Goal: Task Accomplishment & Management: Use online tool/utility

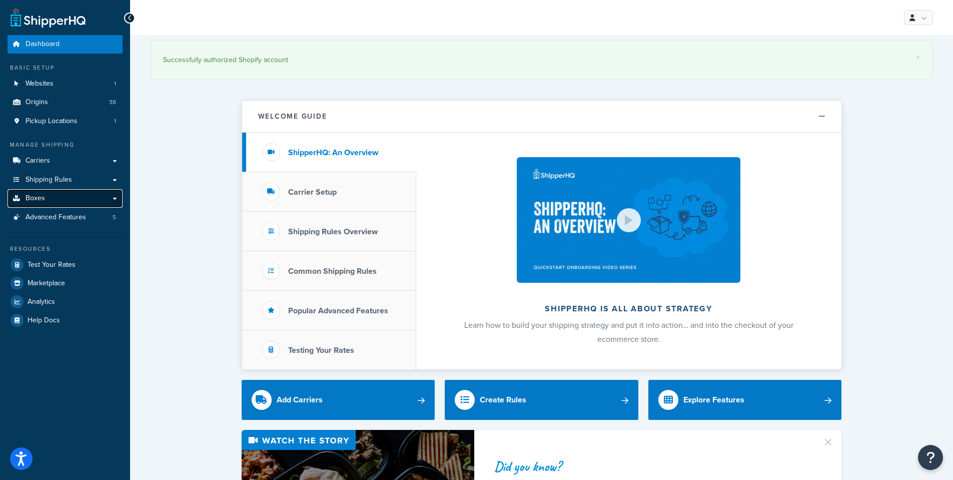
click at [52, 205] on link "Boxes" at bounding box center [65, 198] width 115 height 19
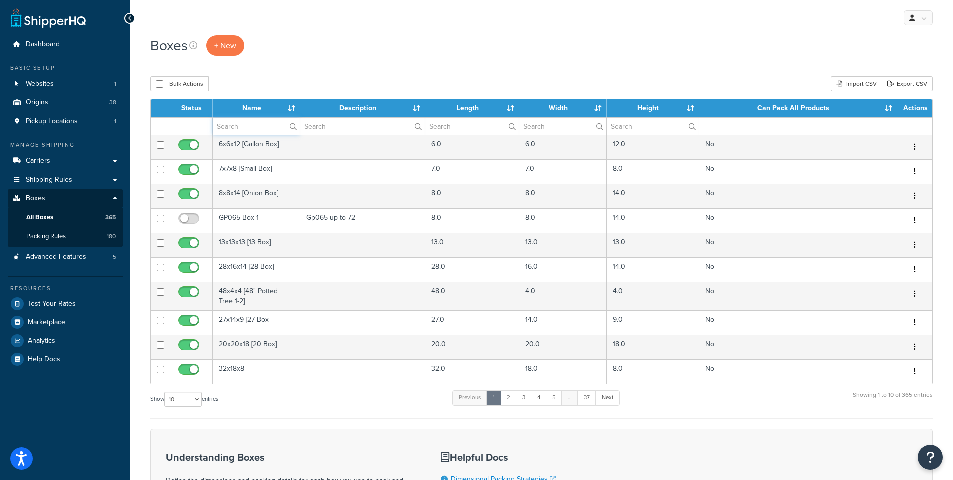
click at [250, 126] on input "text" at bounding box center [256, 126] width 87 height 17
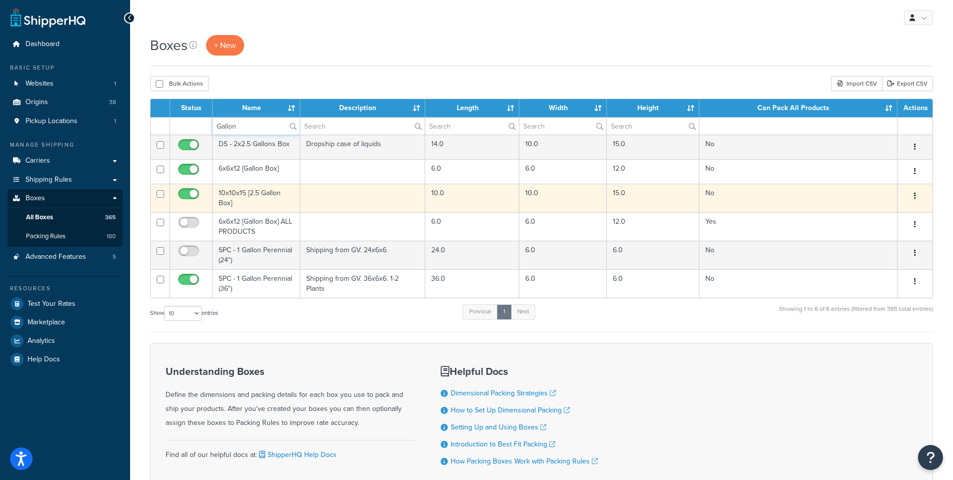
type input "Gallon"
click at [233, 187] on td "10x10x15 [2.5 Gallon Box]" at bounding box center [257, 198] width 88 height 29
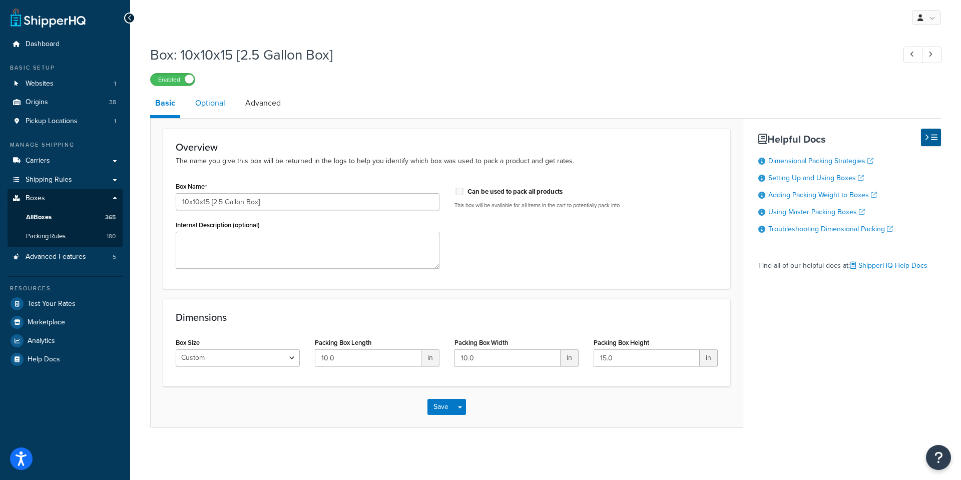
click at [205, 101] on link "Optional" at bounding box center [210, 103] width 40 height 24
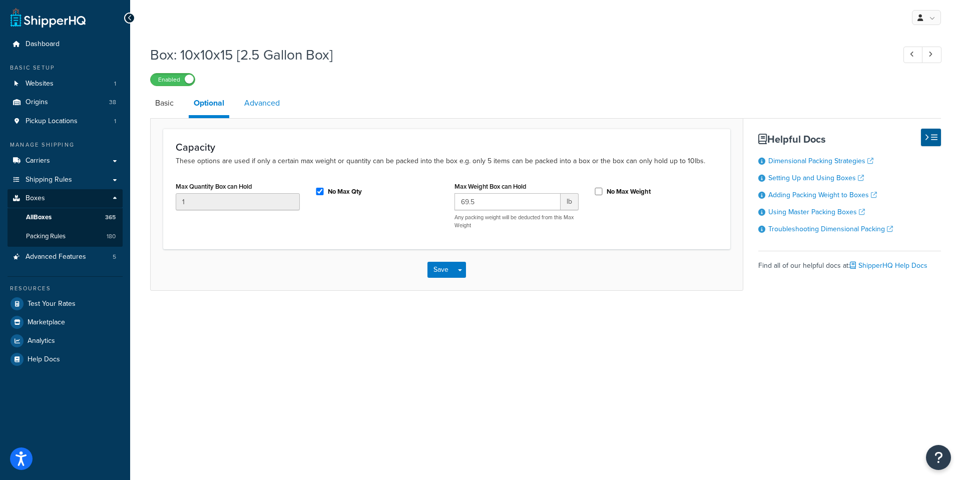
click at [265, 102] on link "Advanced" at bounding box center [262, 103] width 46 height 24
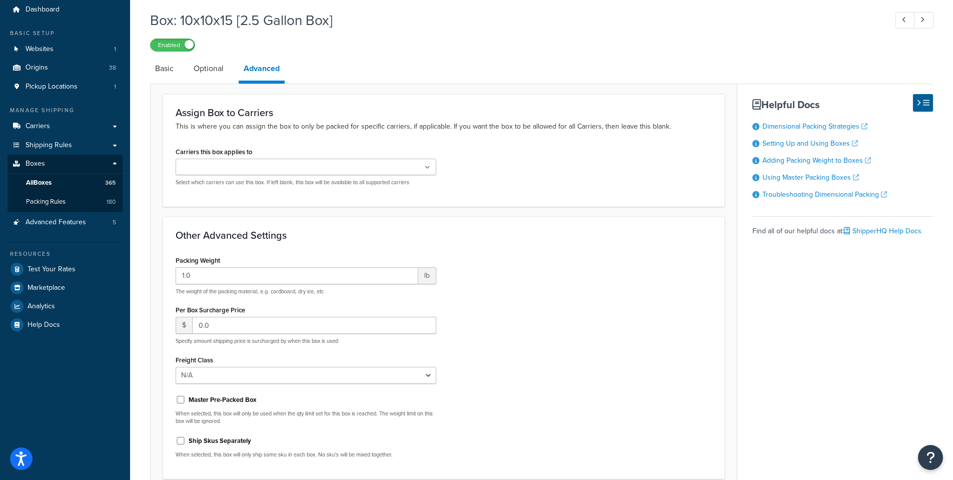
scroll to position [25, 0]
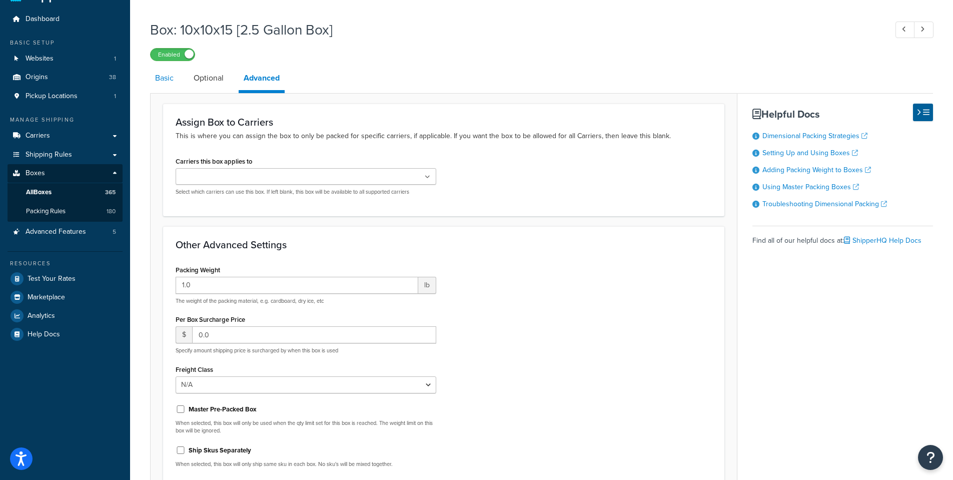
click at [162, 75] on link "Basic" at bounding box center [164, 78] width 29 height 24
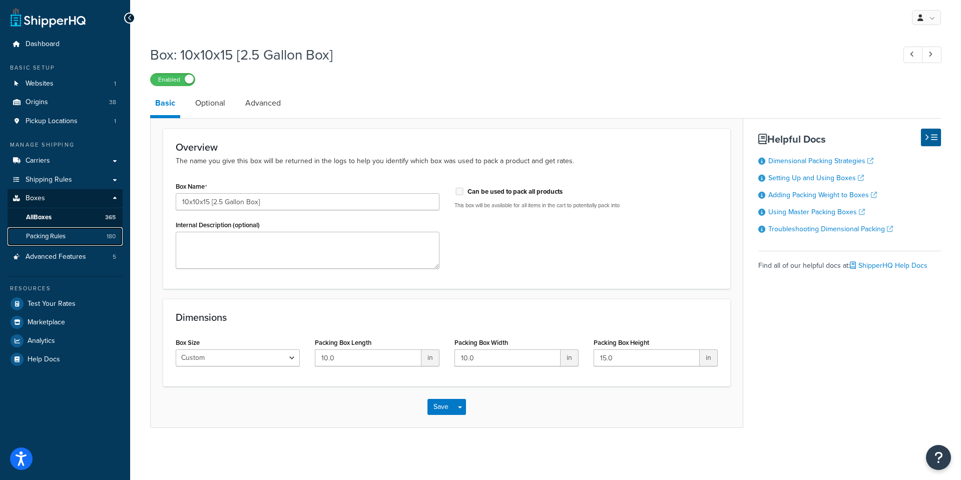
click at [54, 238] on span "Packing Rules" at bounding box center [46, 236] width 40 height 9
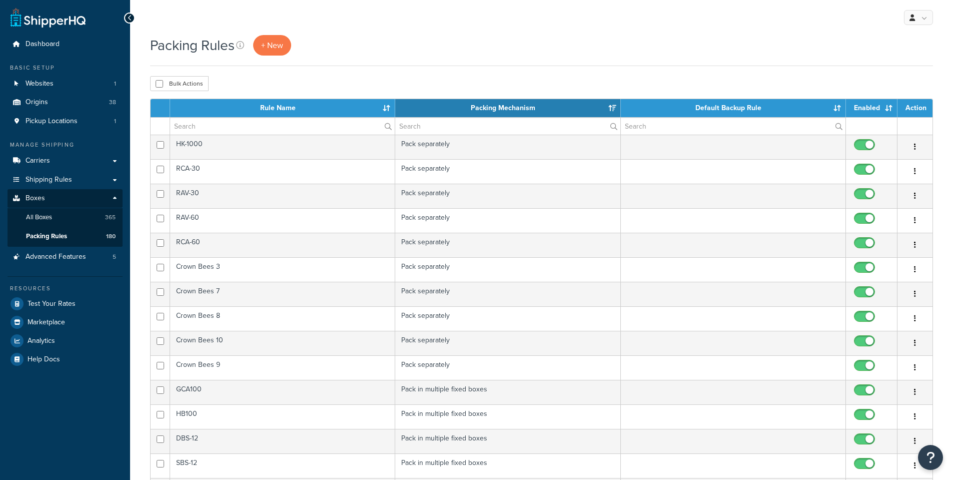
select select "15"
click at [256, 124] on input "text" at bounding box center [282, 126] width 225 height 17
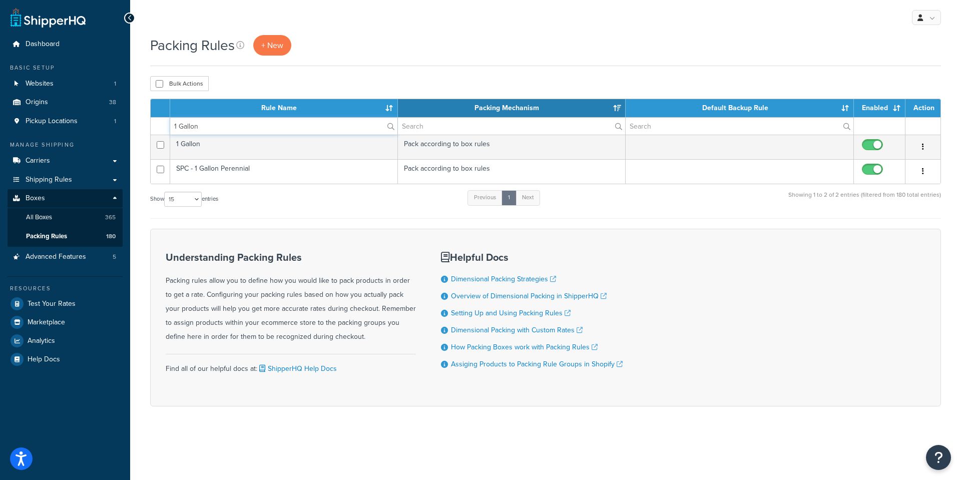
drag, startPoint x: 178, startPoint y: 127, endPoint x: 137, endPoint y: 127, distance: 41.0
click at [137, 127] on div "Packing Rules + New Bulk Actions Duplicate Delete Contact Us Send Us A Message …" at bounding box center [545, 238] width 831 height 406
type input "Gallon"
click at [386, 125] on label "Gallon" at bounding box center [283, 126] width 227 height 17
click at [386, 125] on input "Gallon" at bounding box center [283, 126] width 227 height 17
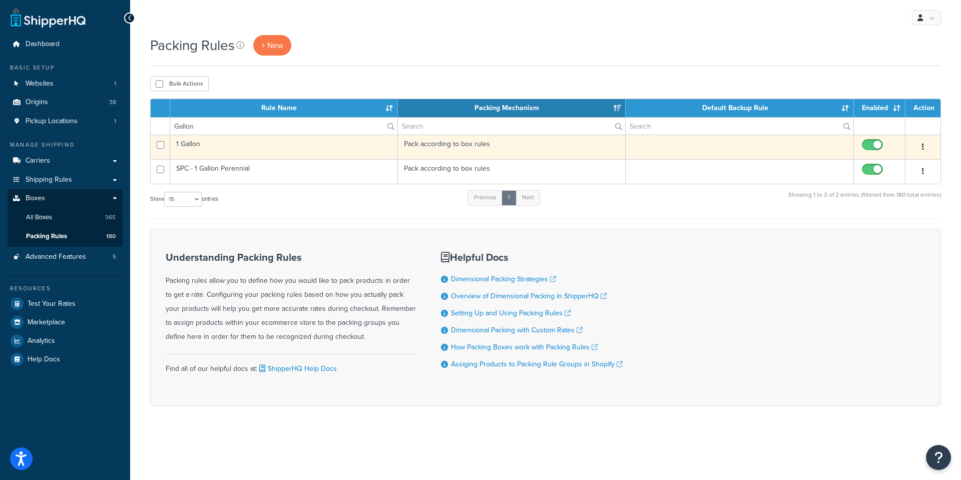
click at [190, 145] on td "1 Gallon" at bounding box center [284, 147] width 228 height 25
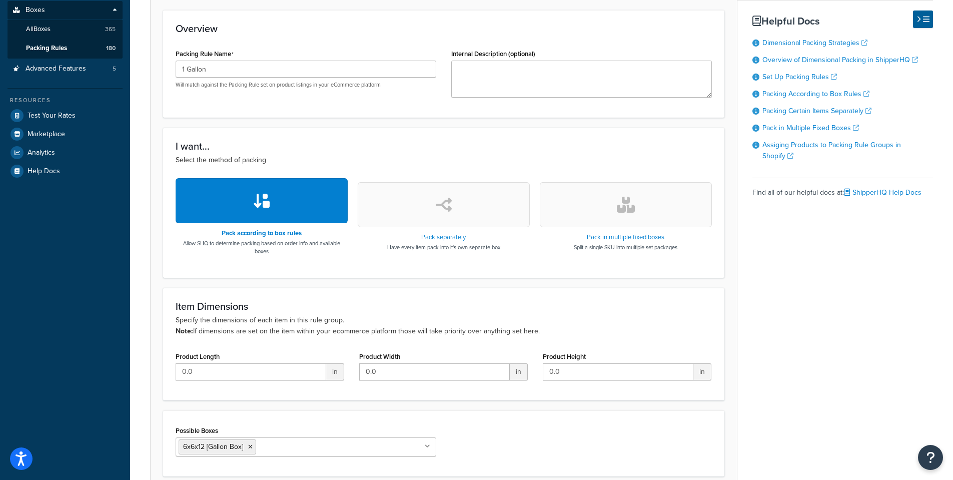
scroll to position [200, 0]
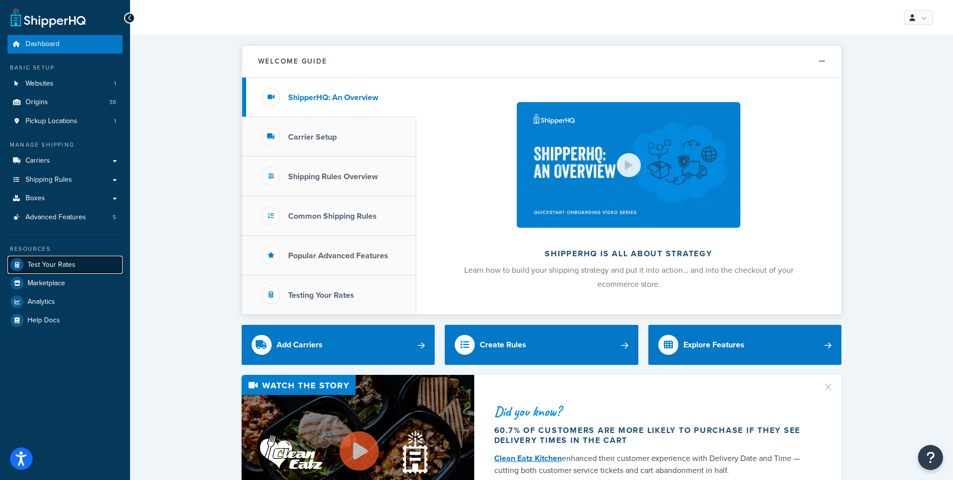
click at [48, 261] on span "Test Your Rates" at bounding box center [52, 265] width 48 height 9
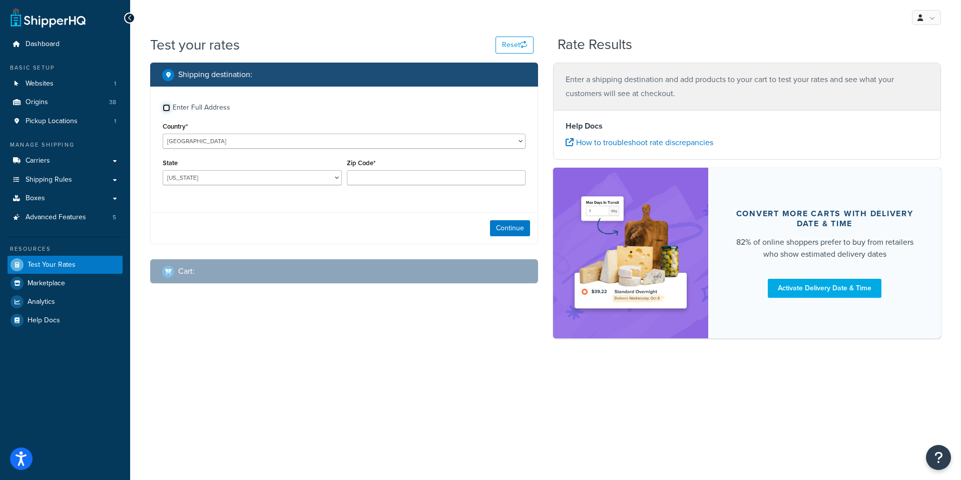
click at [166, 108] on input "Enter Full Address" at bounding box center [167, 108] width 8 height 8
checkbox input "true"
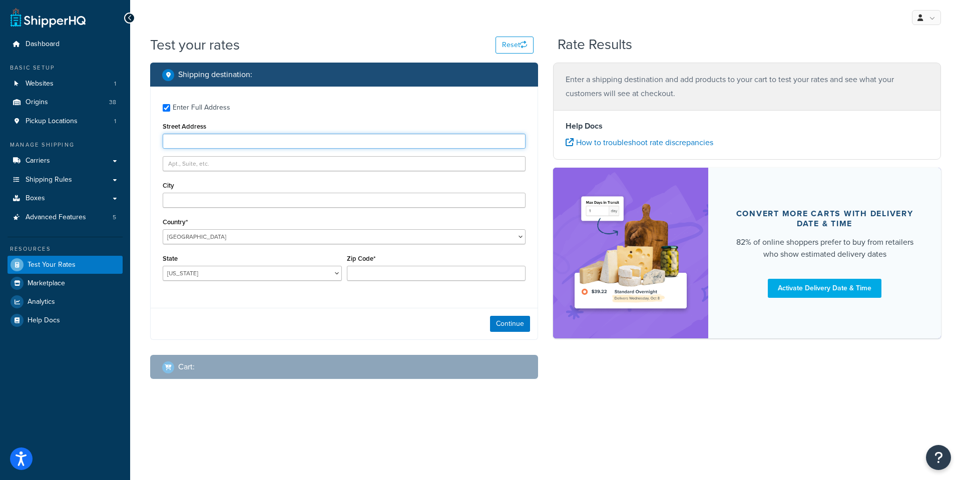
paste input "9579 Delta Line Rd"
type input "9579 Delta Line Rd"
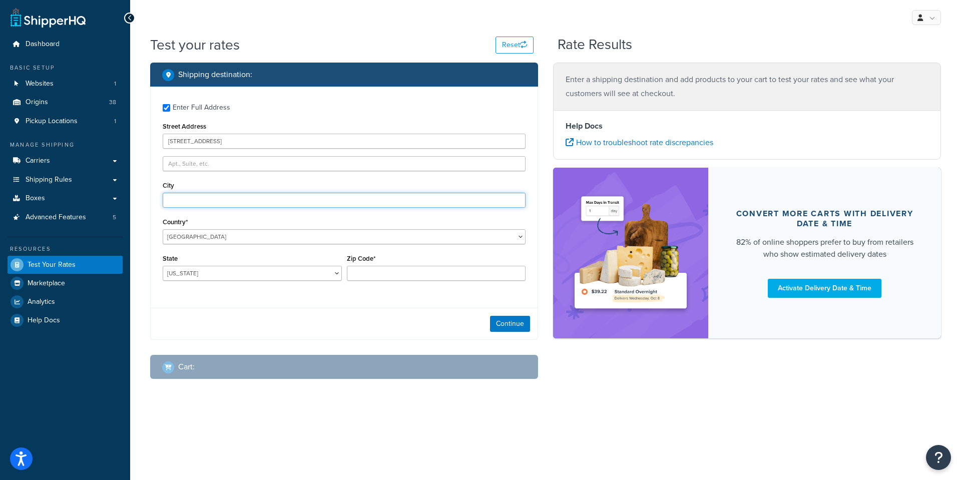
click at [196, 198] on input "City" at bounding box center [344, 200] width 363 height 15
click at [182, 201] on input "City" at bounding box center [344, 200] width 363 height 15
paste input "Blaine WA 98230"
drag, startPoint x: 187, startPoint y: 199, endPoint x: 248, endPoint y: 199, distance: 60.6
click at [247, 199] on input "Blaine WA 98230" at bounding box center [344, 200] width 363 height 15
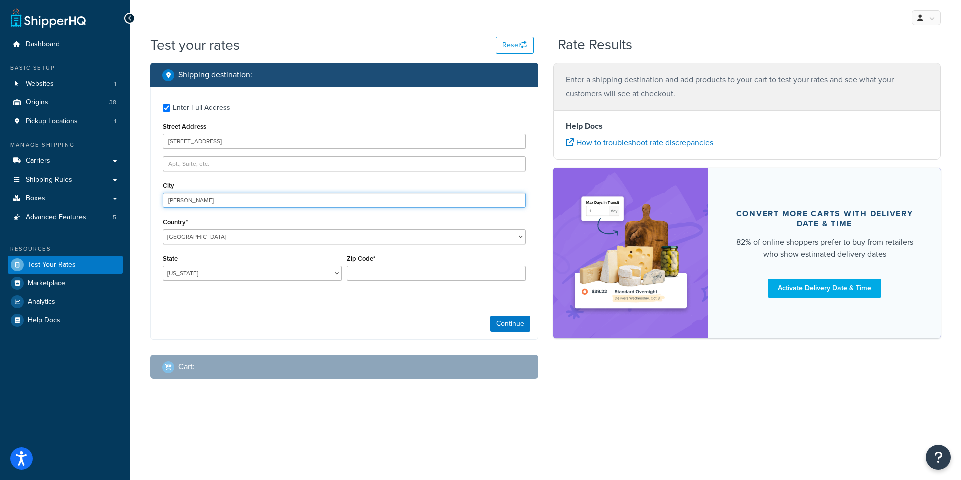
type input "Blaine"
click at [200, 273] on select "Alabama Alaska American Samoa Arizona Arkansas Armed Forces Americas Armed Forc…" at bounding box center [252, 273] width 179 height 15
select select "WA"
click at [163, 266] on select "Alabama Alaska American Samoa Arizona Arkansas Armed Forces Americas Armed Forc…" at bounding box center [252, 273] width 179 height 15
click at [370, 274] on input "Zip Code*" at bounding box center [436, 273] width 179 height 15
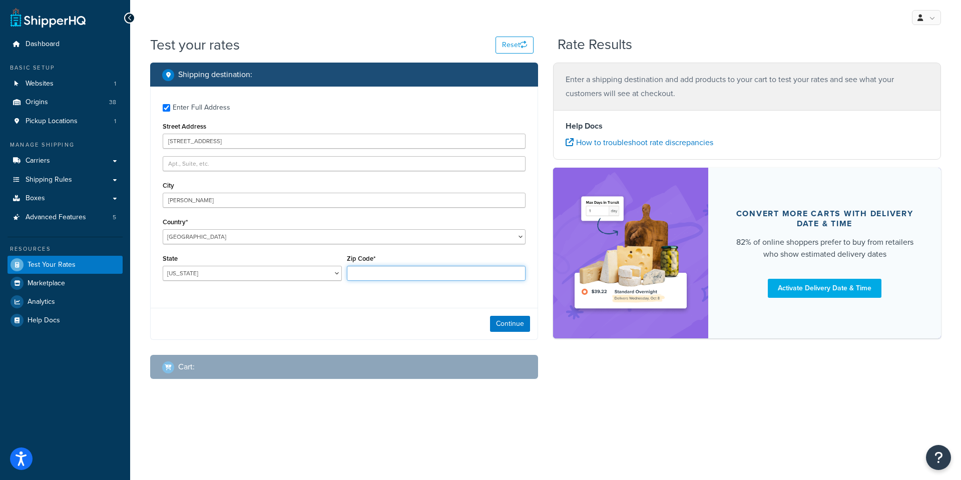
paste input "Blaine WA 98230"
drag, startPoint x: 381, startPoint y: 271, endPoint x: 315, endPoint y: 265, distance: 66.4
click at [315, 265] on div "State Alabama Alaska American Samoa Arizona Arkansas Armed Forces Americas Arme…" at bounding box center [344, 270] width 368 height 37
type input "98230"
click at [510, 324] on button "Continue" at bounding box center [510, 324] width 40 height 16
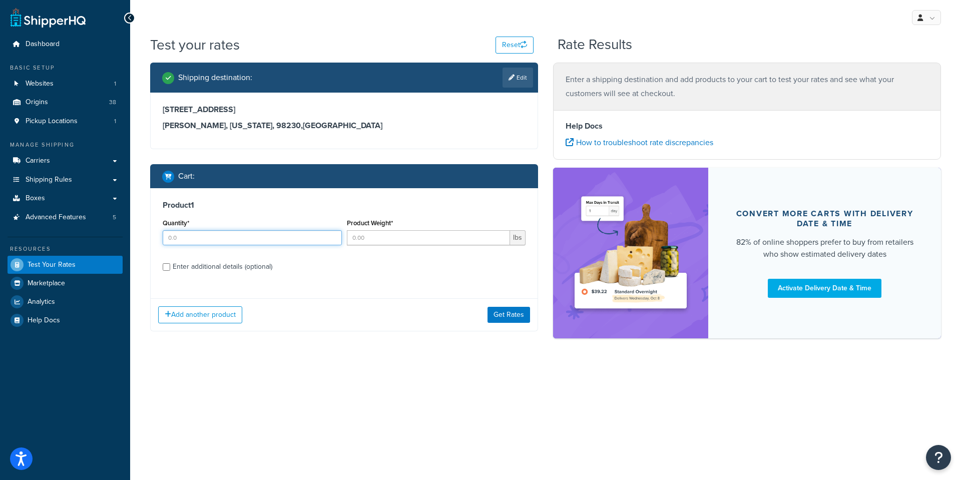
click at [184, 239] on input "Quantity*" at bounding box center [252, 237] width 179 height 15
type input "6"
click at [385, 238] on input "Product Weight*" at bounding box center [429, 237] width 164 height 15
type input "9.5"
click at [168, 265] on input "Enter additional details (optional)" at bounding box center [167, 267] width 8 height 8
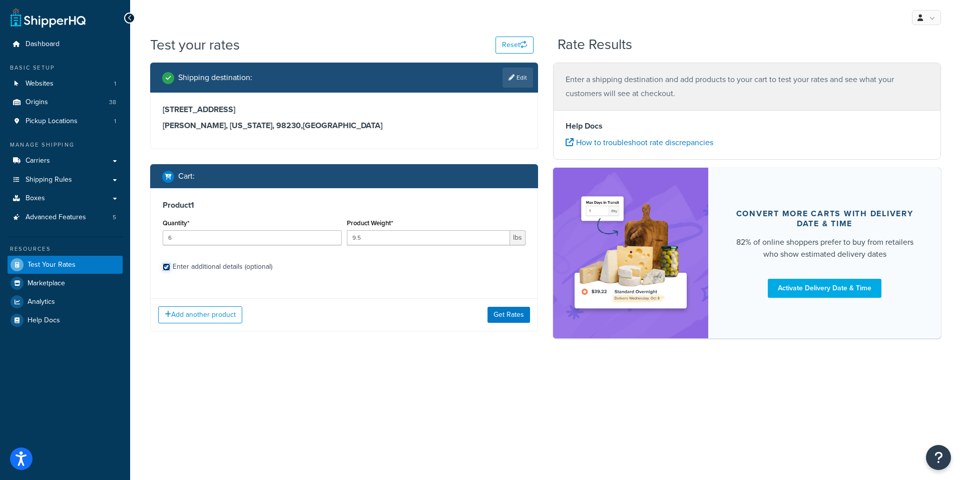
checkbox input "true"
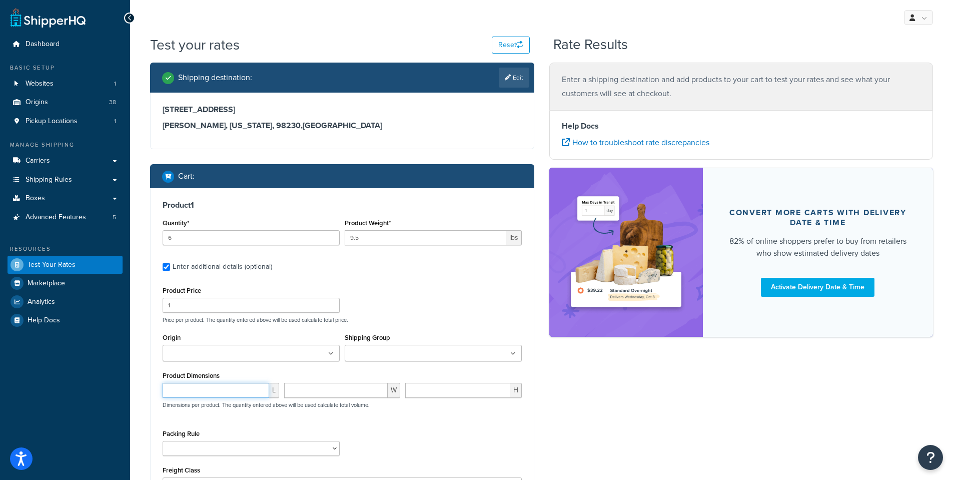
click at [180, 390] on input "number" at bounding box center [216, 390] width 107 height 15
type input "17"
click at [324, 393] on input "number" at bounding box center [336, 390] width 104 height 15
type input "17"
click at [439, 393] on input "number" at bounding box center [457, 390] width 105 height 15
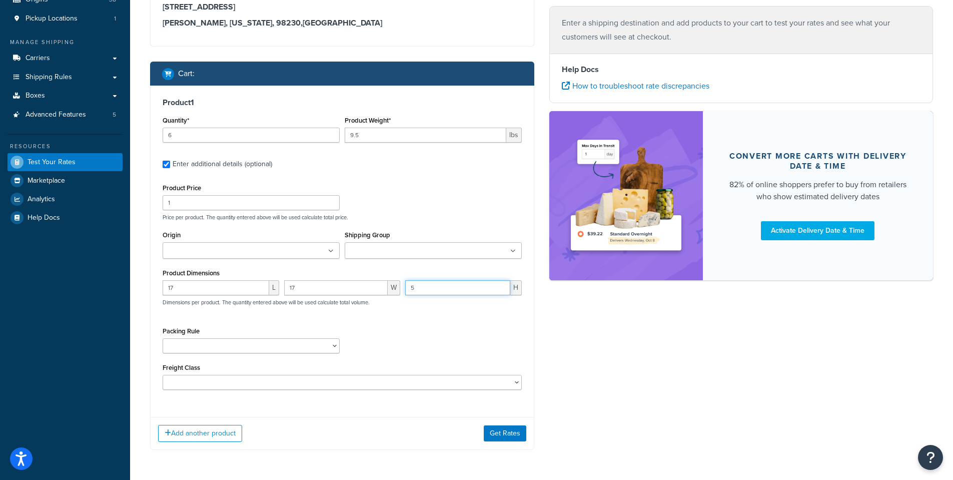
scroll to position [138, 0]
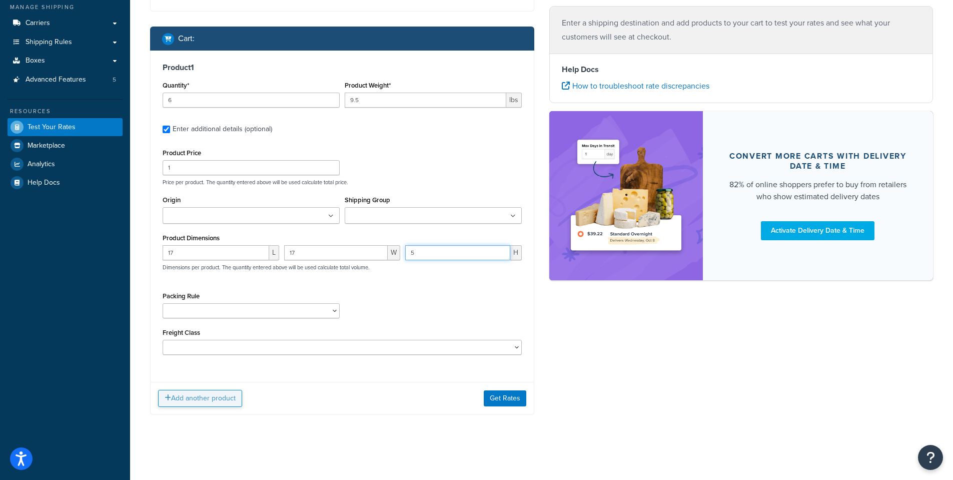
type input "5"
click at [193, 402] on button "Add another product" at bounding box center [200, 398] width 84 height 17
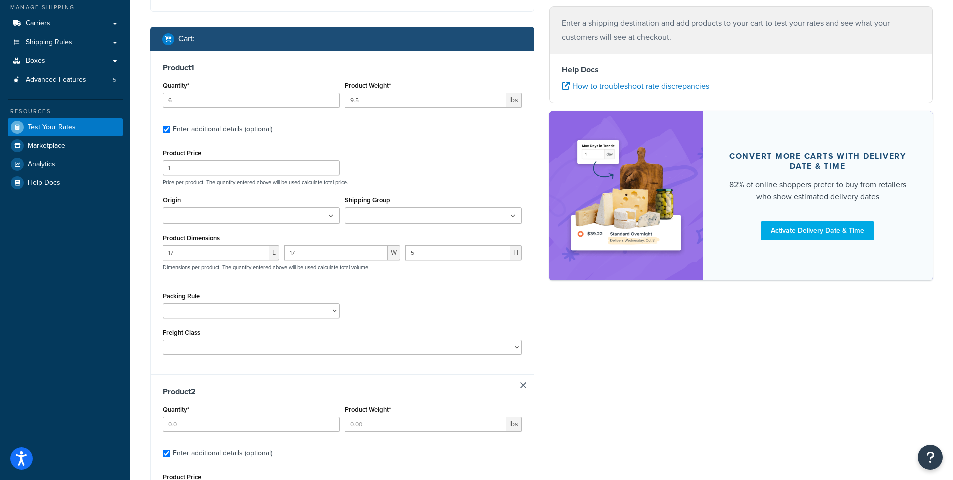
click at [184, 217] on input "Origin" at bounding box center [210, 216] width 89 height 11
type input "pv"
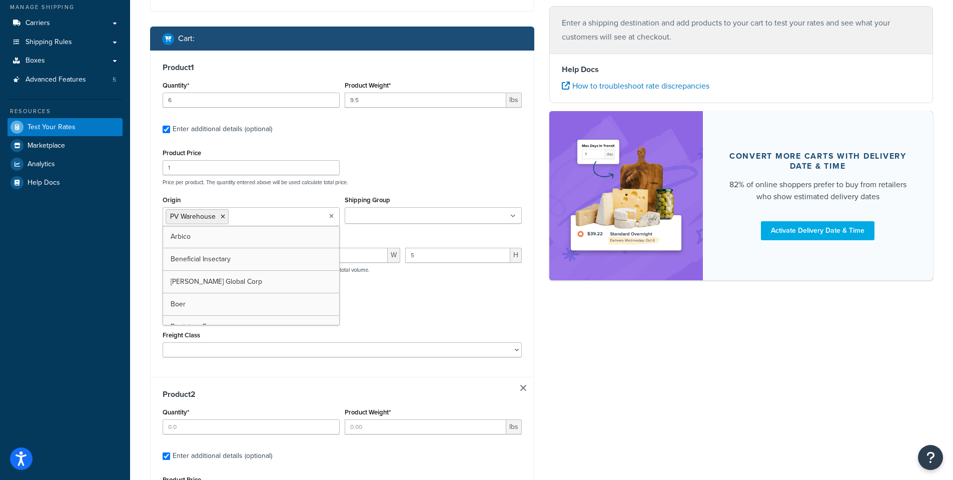
click at [492, 305] on div "Packing Rule 1 Gallon 10 Inch Plant Markers 20 Inch Plant Markers AHS 4 claw GO…" at bounding box center [342, 310] width 364 height 37
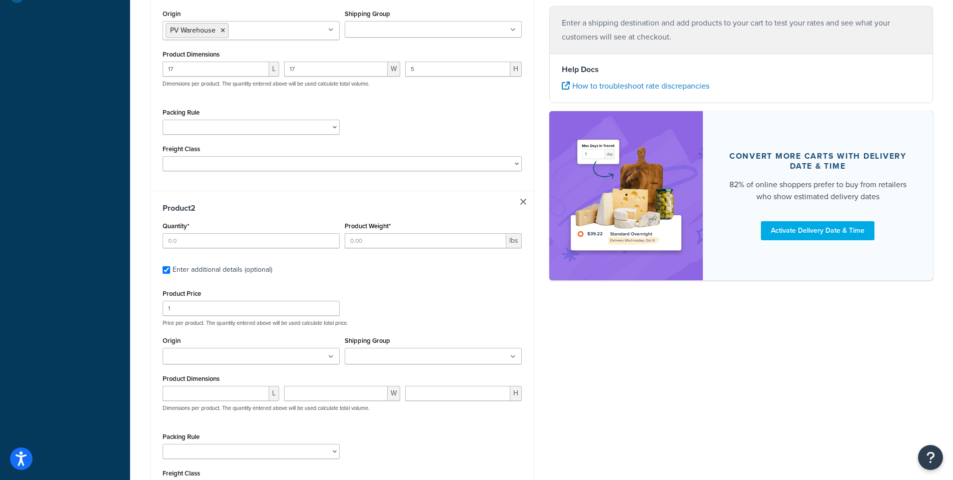
scroll to position [338, 0]
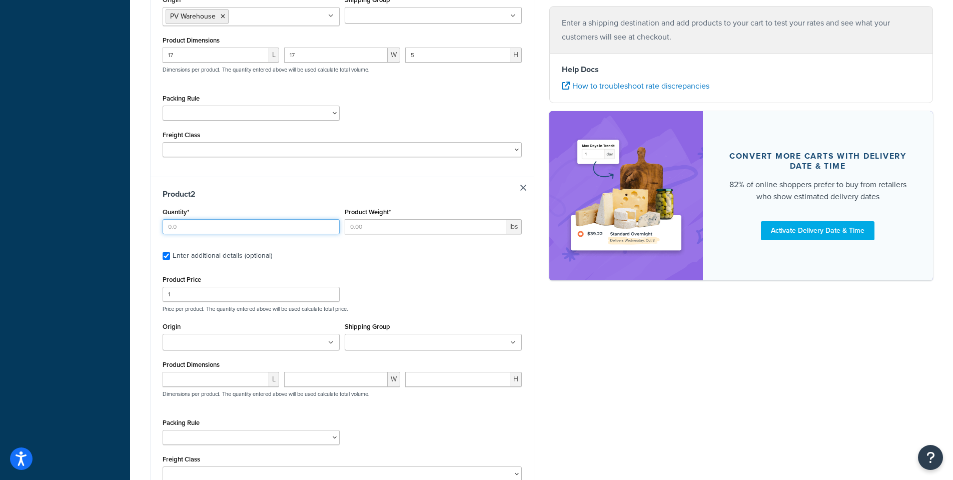
click at [187, 227] on input "Quantity*" at bounding box center [251, 226] width 177 height 15
type input "6"
click at [362, 229] on input "Product Weight*" at bounding box center [426, 226] width 162 height 15
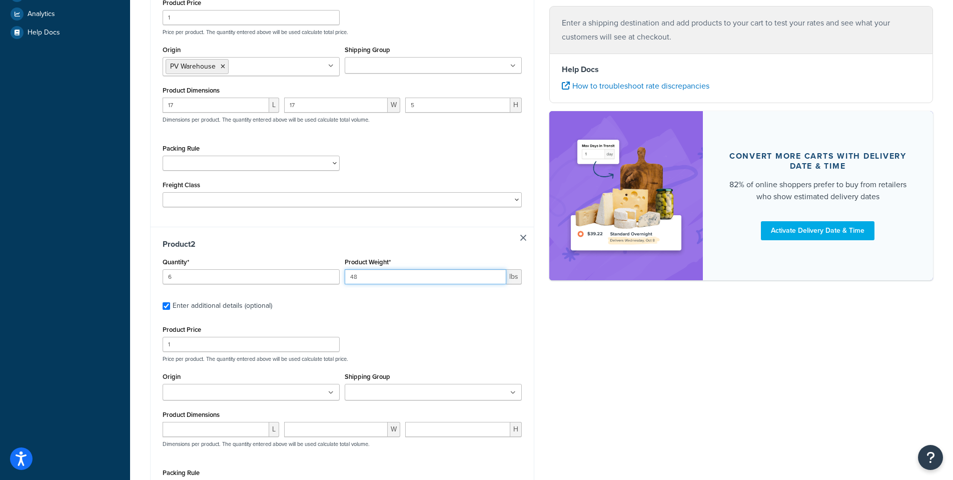
scroll to position [238, 0]
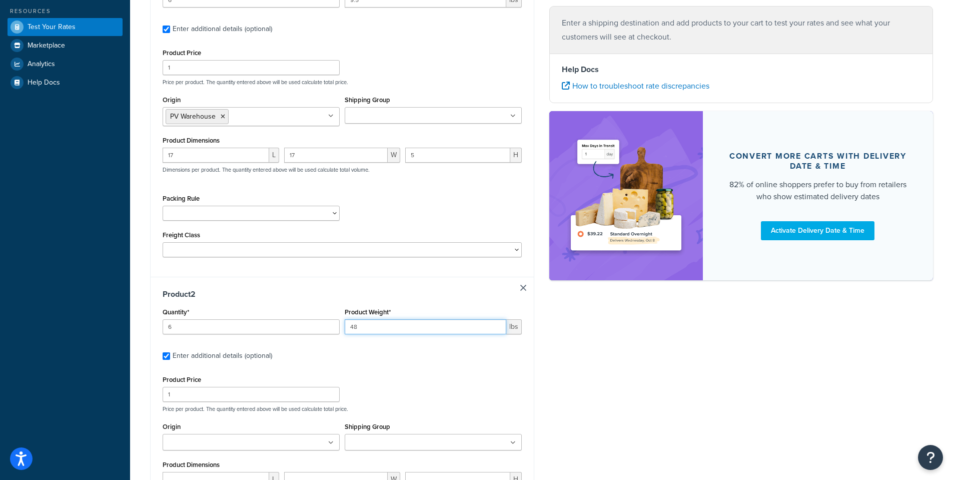
type input "48"
drag, startPoint x: 182, startPoint y: 68, endPoint x: 149, endPoint y: 63, distance: 33.0
click at [146, 65] on div "Shipping destination : Edit 9579 Delta Line Rd Blaine, Washington, 98230 , Unit…" at bounding box center [342, 241] width 399 height 832
type input "36"
drag, startPoint x: 655, startPoint y: 323, endPoint x: 429, endPoint y: 288, distance: 228.4
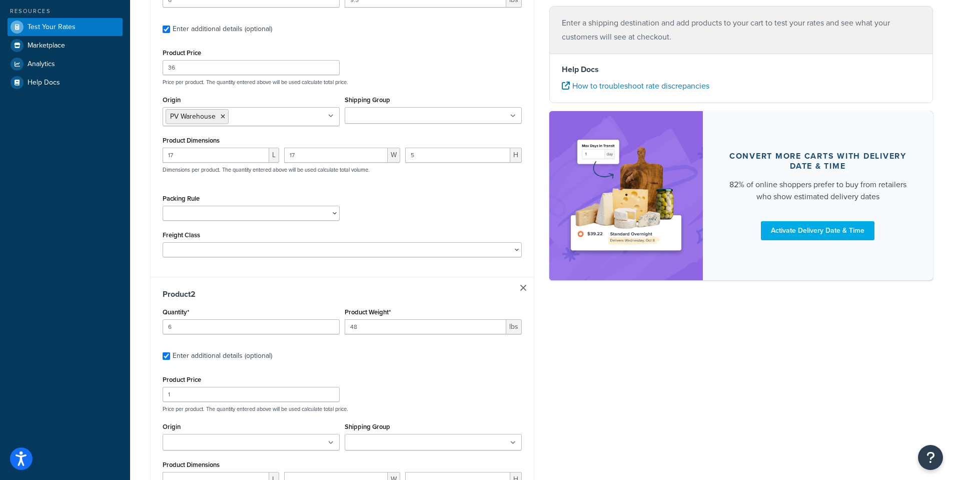
click at [653, 322] on div "Shipping destination : Edit 9579 Delta Line Rd Blaine, Washington, 98230 , Unit…" at bounding box center [542, 241] width 798 height 832
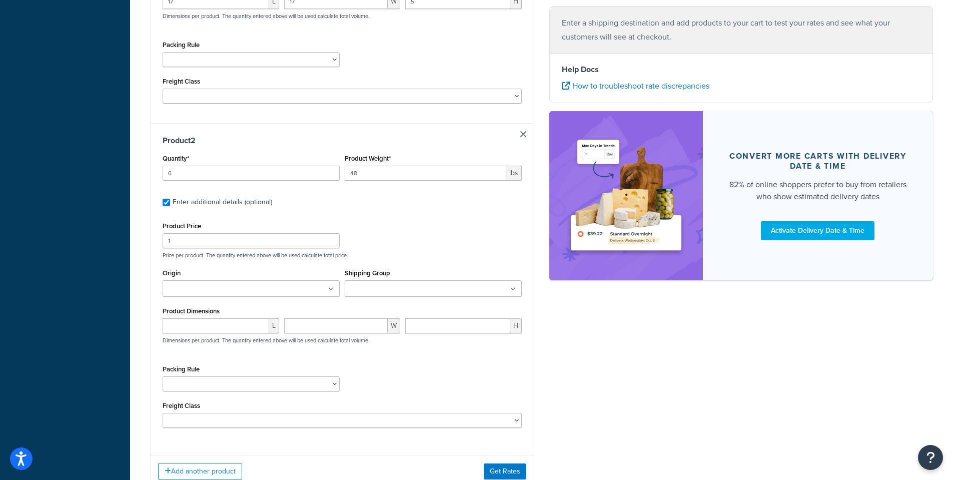
scroll to position [438, 0]
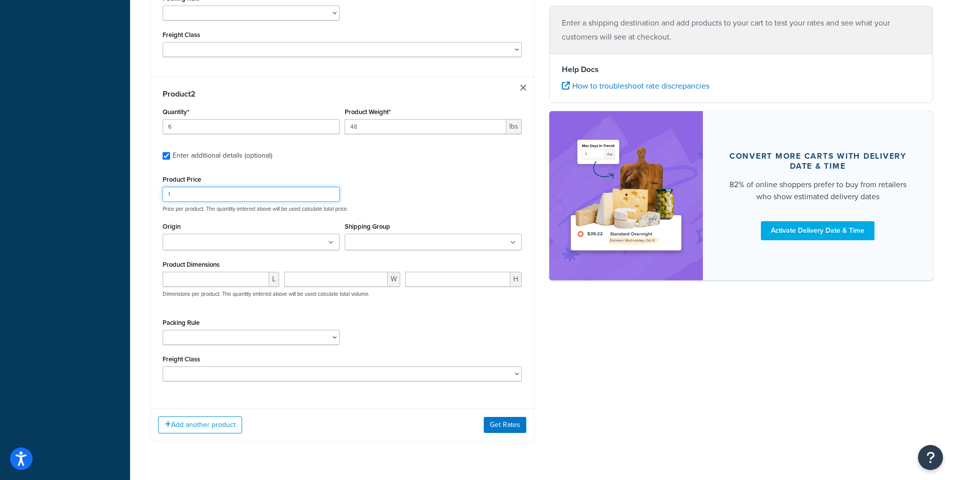
drag, startPoint x: 177, startPoint y: 190, endPoint x: 127, endPoint y: 187, distance: 50.1
click at [127, 188] on div "Dashboard Basic Setup Websites 1 Origins 38 Pickup Locations 1 Manage Shipping …" at bounding box center [476, 34] width 953 height 944
type input "143.2"
click at [187, 239] on input "Origin" at bounding box center [210, 242] width 89 height 11
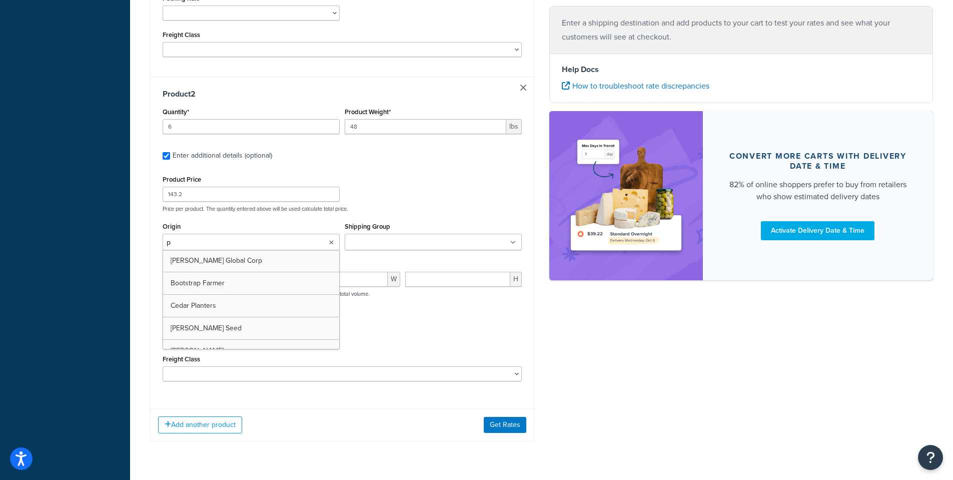
type input "pv"
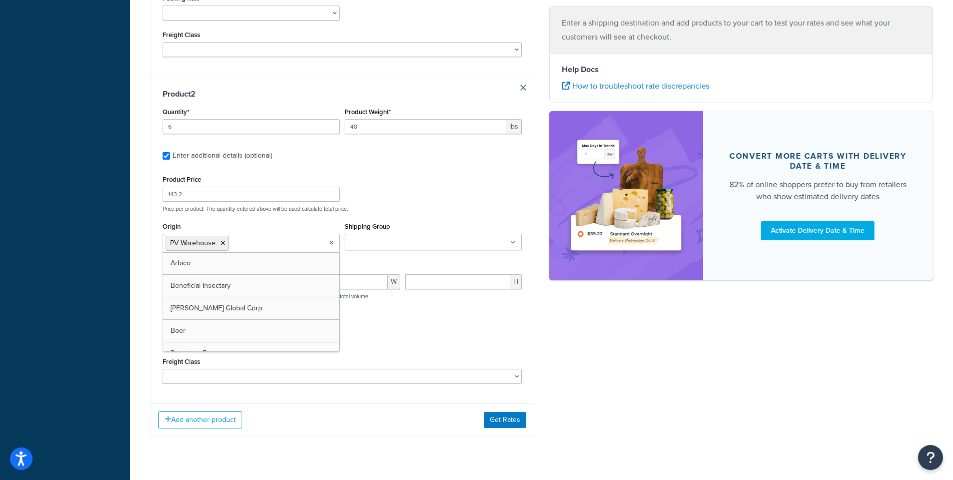
click at [659, 370] on div "Shipping destination : Edit 9579 Delta Line Rd Blaine, Washington, 98230 , Unit…" at bounding box center [542, 38] width 798 height 827
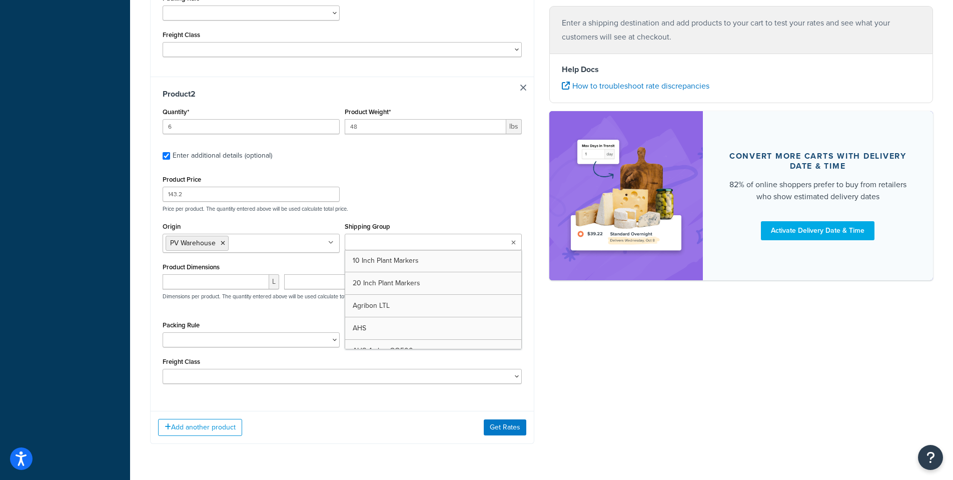
click at [367, 243] on input "Shipping Group" at bounding box center [392, 242] width 89 height 11
paste input "AHS Sunbelt"
type input "AHS Sunbelt"
click at [446, 180] on div "Product Price 143.2 Price per product. The quantity entered above will be used …" at bounding box center [342, 193] width 364 height 40
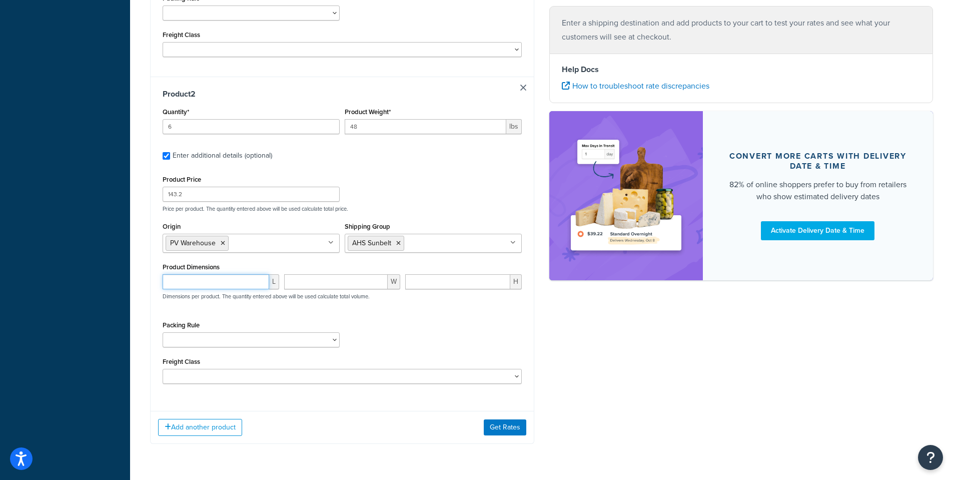
click at [189, 280] on input "number" at bounding box center [216, 281] width 107 height 15
click at [211, 285] on input "number" at bounding box center [216, 281] width 107 height 15
type input "75"
click at [330, 282] on input "number" at bounding box center [336, 281] width 104 height 15
type input "8"
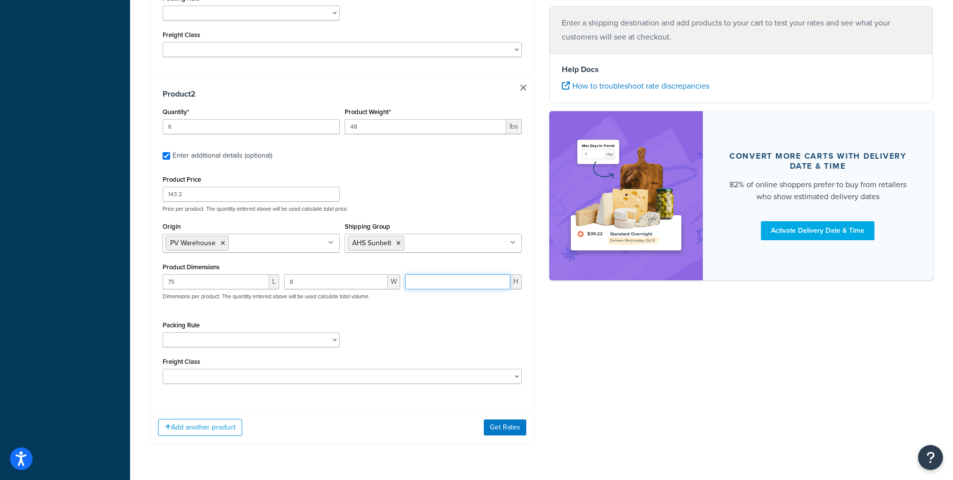
click at [423, 284] on input "number" at bounding box center [457, 281] width 105 height 15
type input "8"
click at [614, 344] on div "Shipping destination : Edit 9579 Delta Line Rd Blaine, Washington, 98230 , Unit…" at bounding box center [542, 42] width 798 height 834
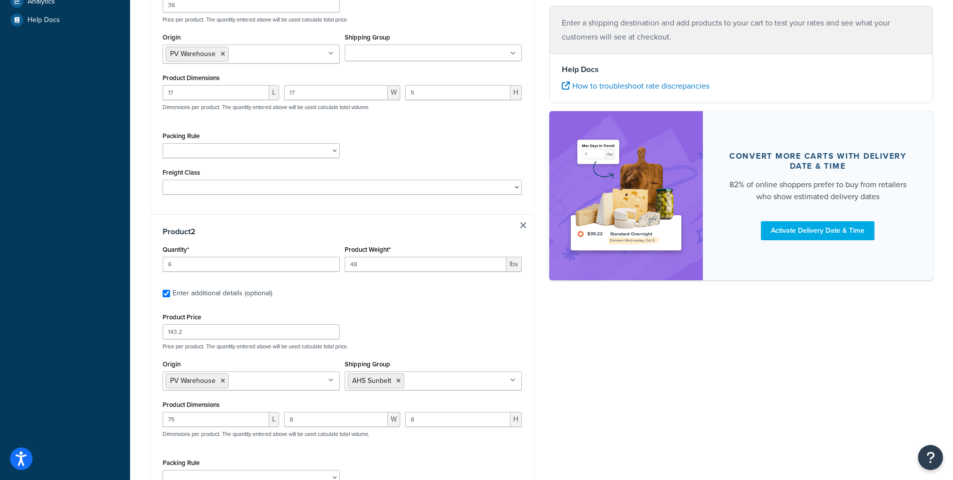
scroll to position [467, 0]
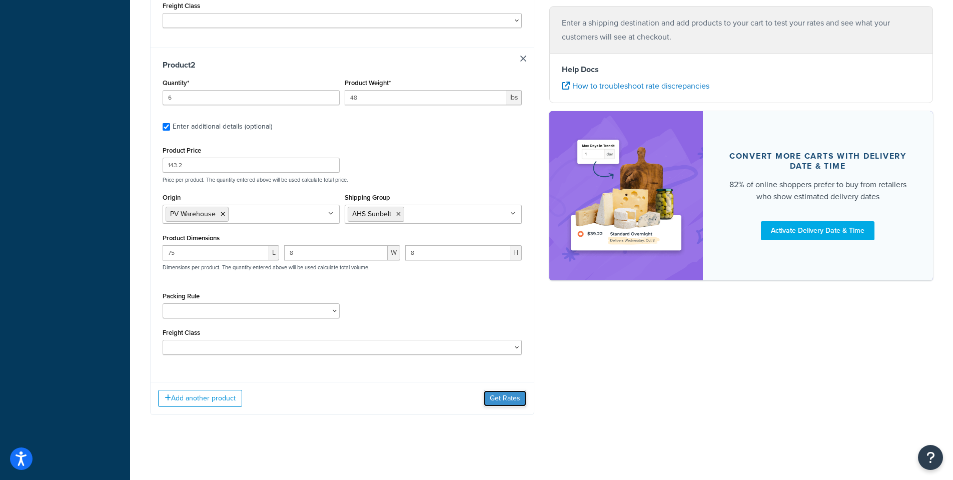
click at [495, 401] on button "Get Rates" at bounding box center [505, 398] width 43 height 16
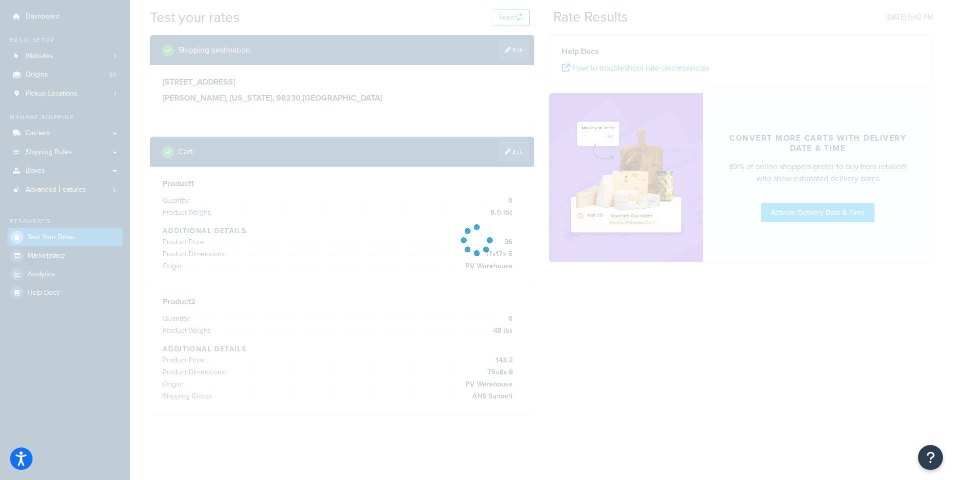
scroll to position [67, 0]
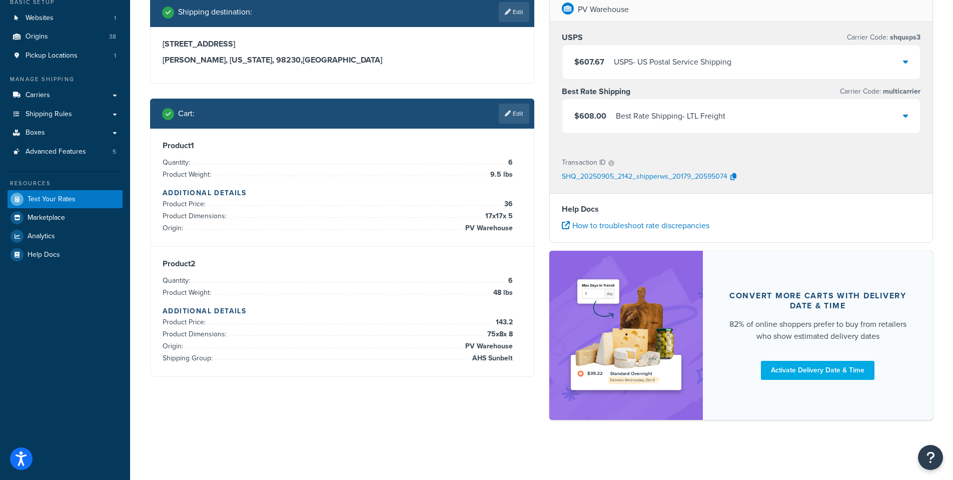
click at [905, 114] on icon at bounding box center [905, 116] width 5 height 8
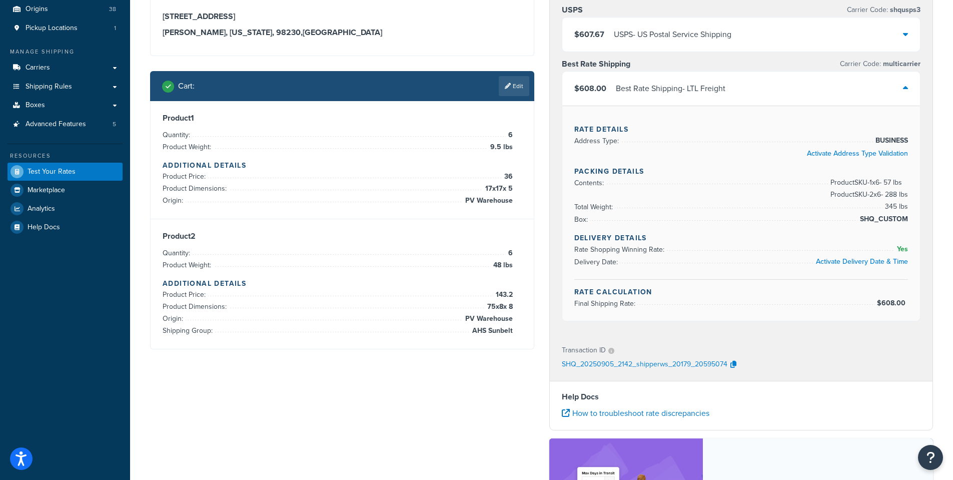
scroll to position [82, 0]
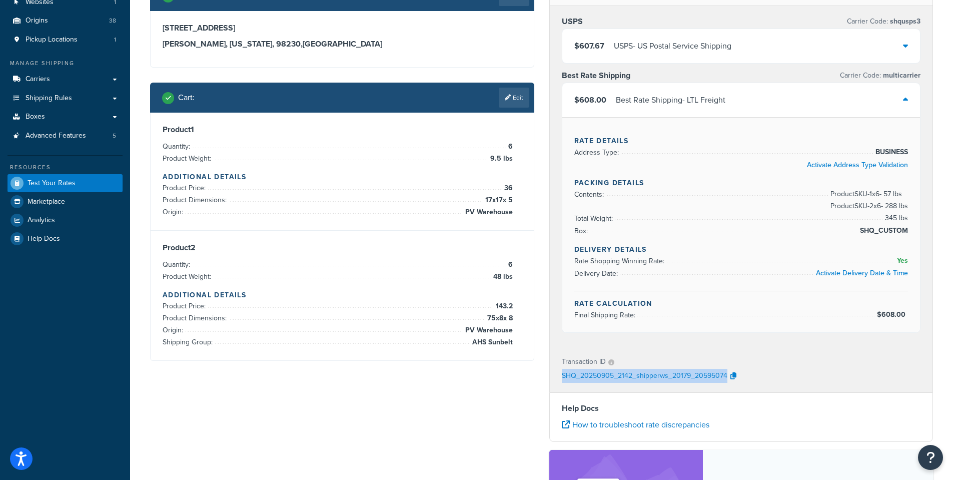
drag, startPoint x: 759, startPoint y: 374, endPoint x: 545, endPoint y: 376, distance: 214.2
click at [559, 381] on div "Transaction ID SHQ_20250905_2142_shipperws_20179_20595074" at bounding box center [741, 369] width 383 height 46
copy p "SHQ_20250905_2142_shipperws_20179_20595074"
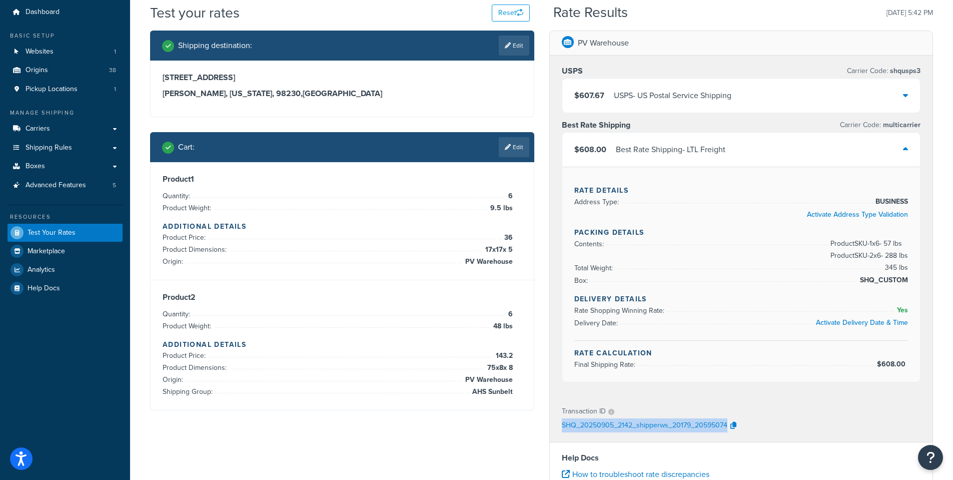
scroll to position [50, 0]
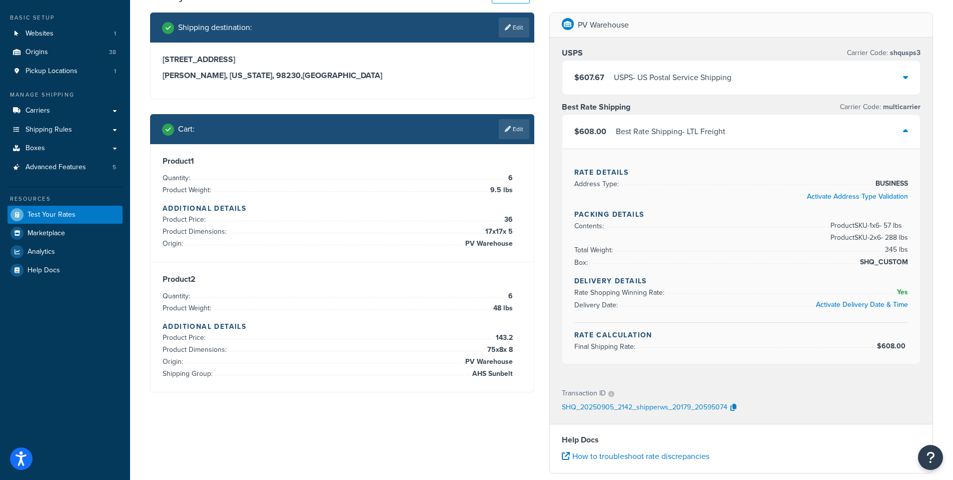
click at [908, 77] on icon at bounding box center [905, 77] width 5 height 8
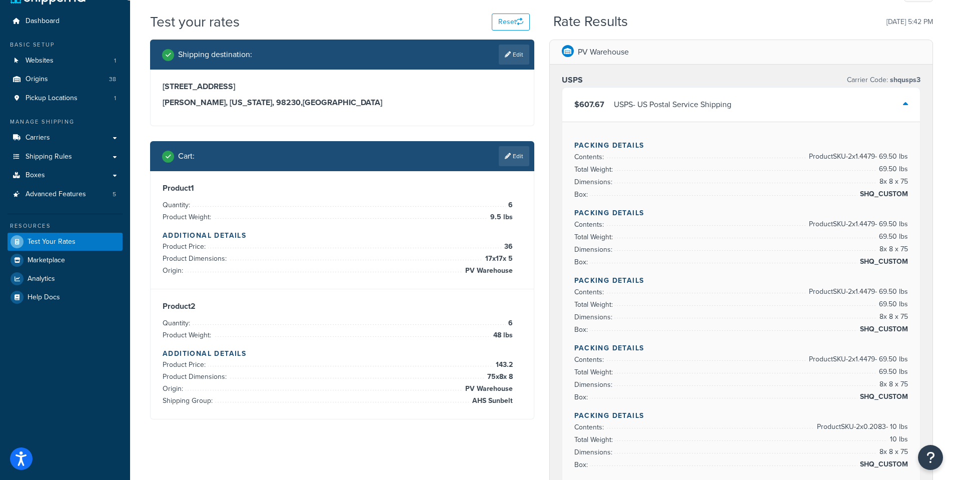
scroll to position [0, 0]
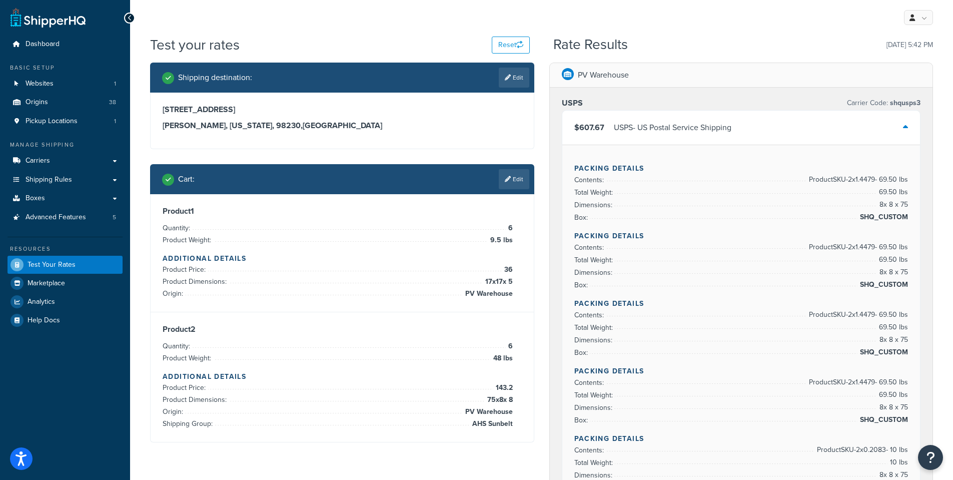
click at [910, 119] on div "$607.67 USPS - US Postal Service Shipping" at bounding box center [742, 128] width 358 height 34
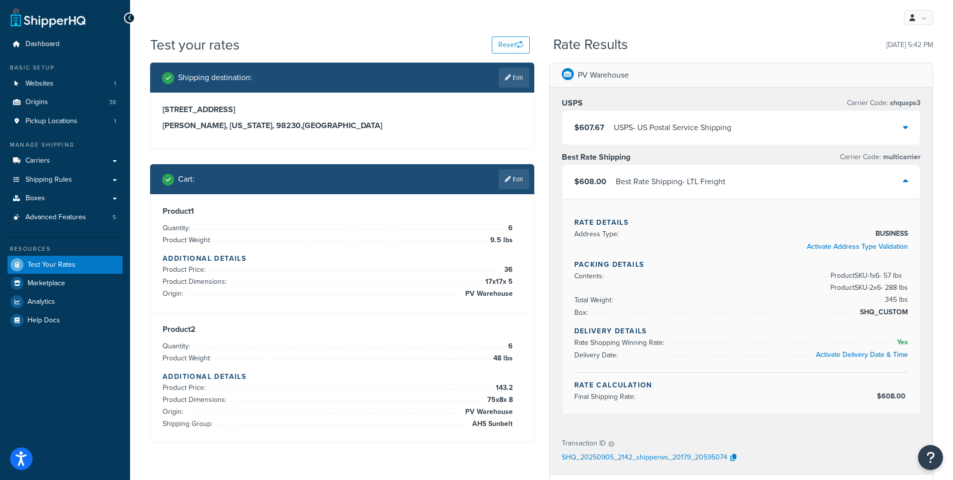
click at [906, 124] on icon at bounding box center [905, 127] width 5 height 8
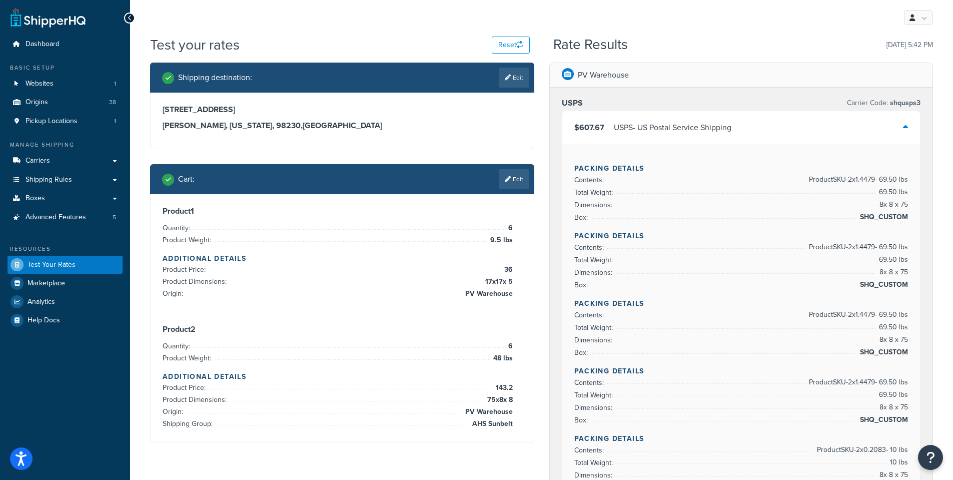
click at [906, 123] on div at bounding box center [905, 128] width 5 height 14
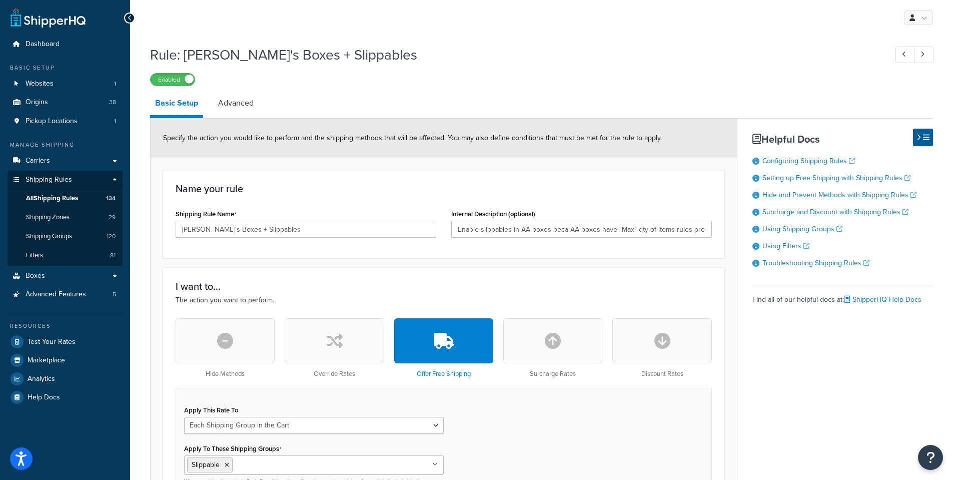
select select "SHIPPING_GROUP"
click at [49, 235] on span "Shipping Groups" at bounding box center [49, 236] width 46 height 9
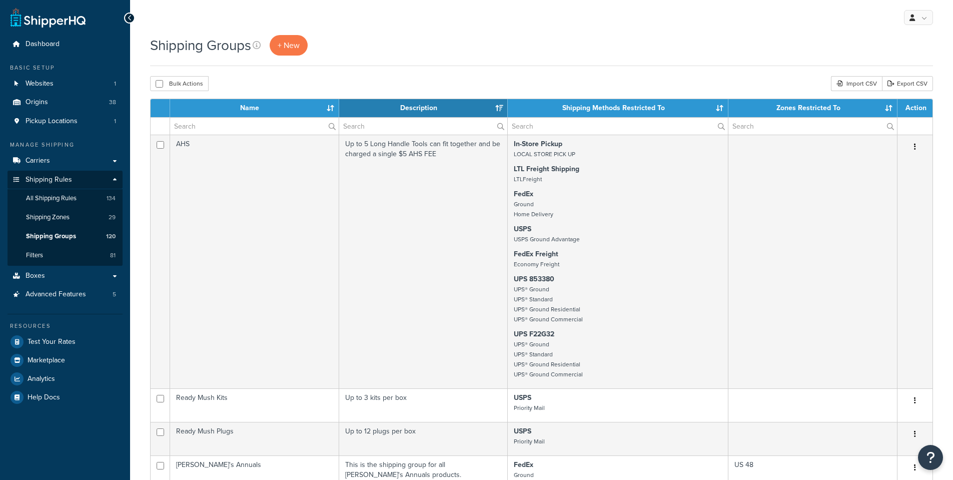
select select "15"
click at [255, 127] on input "text" at bounding box center [254, 126] width 169 height 17
paste input "AHS Sunbelt"
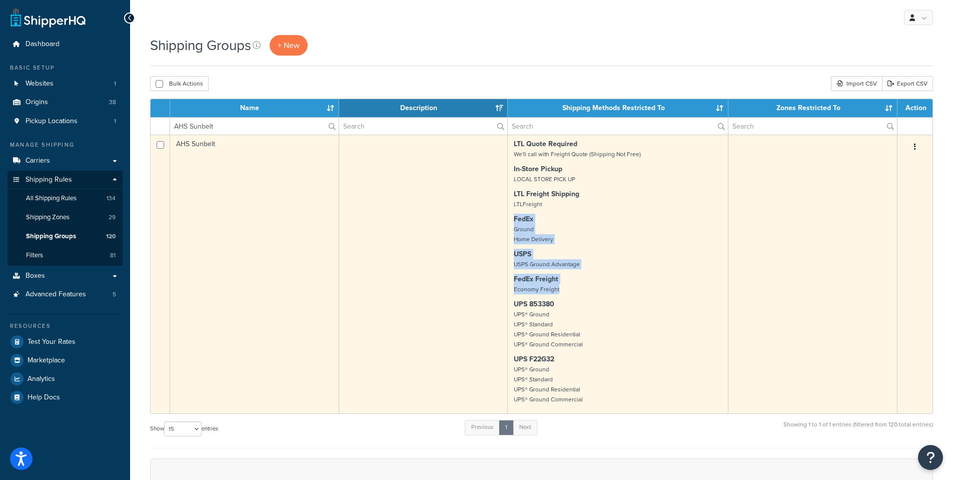
drag, startPoint x: 567, startPoint y: 291, endPoint x: 509, endPoint y: 222, distance: 90.6
copy td "FedEx Ground Home Delivery USPS USPS Ground Advantage FedEx Freight Economy Fre…"
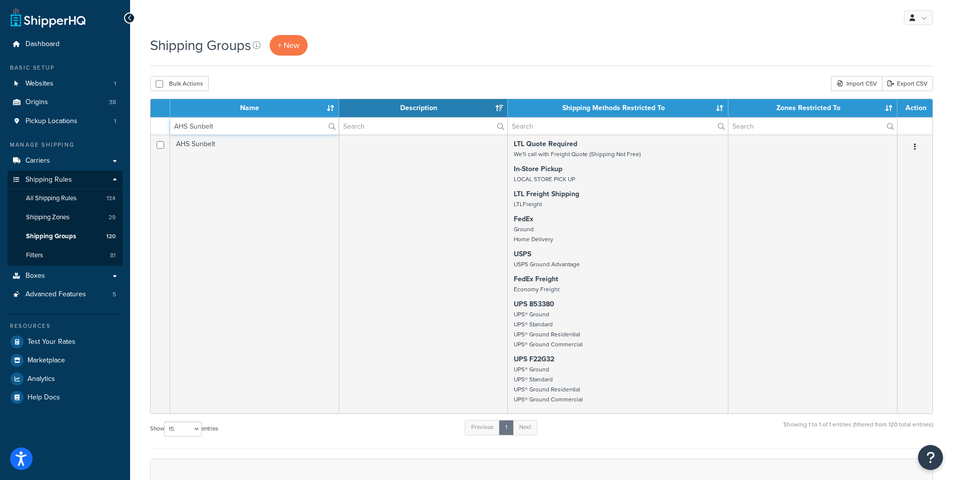
click at [231, 128] on input "AHS Sunbelt" at bounding box center [254, 126] width 169 height 17
drag, startPoint x: 248, startPoint y: 130, endPoint x: 140, endPoint y: 101, distance: 111.8
click at [135, 114] on div "Shipping Groups + New Bulk Actions Duplicate [GEOGRAPHIC_DATA] Import CSV Expor…" at bounding box center [541, 367] width 823 height 664
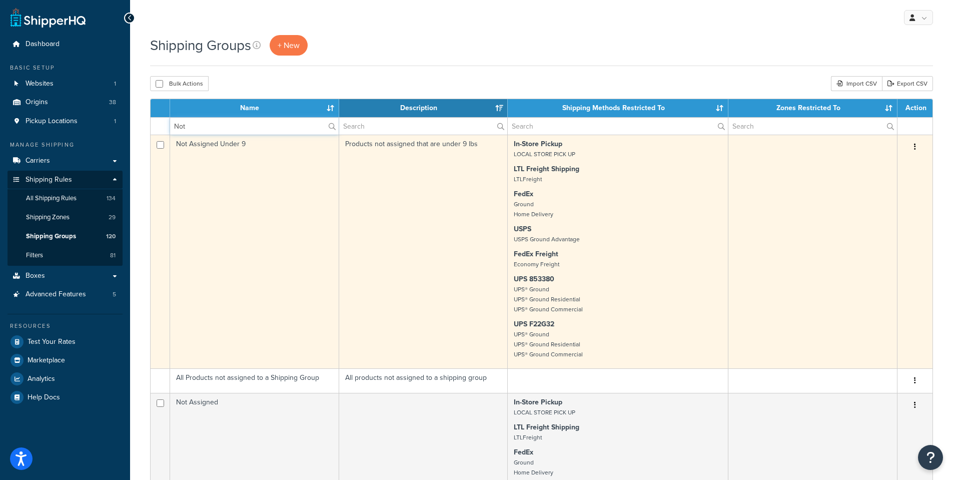
type input "Not assigned"
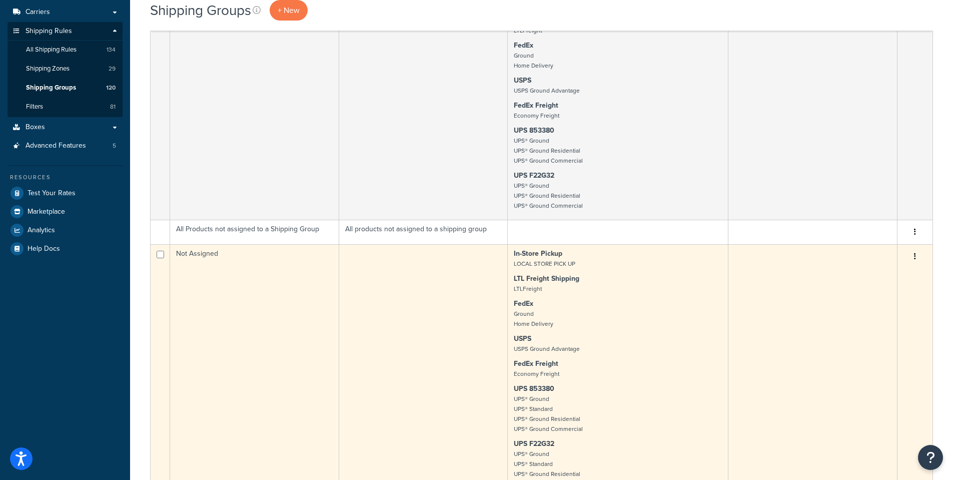
scroll to position [200, 0]
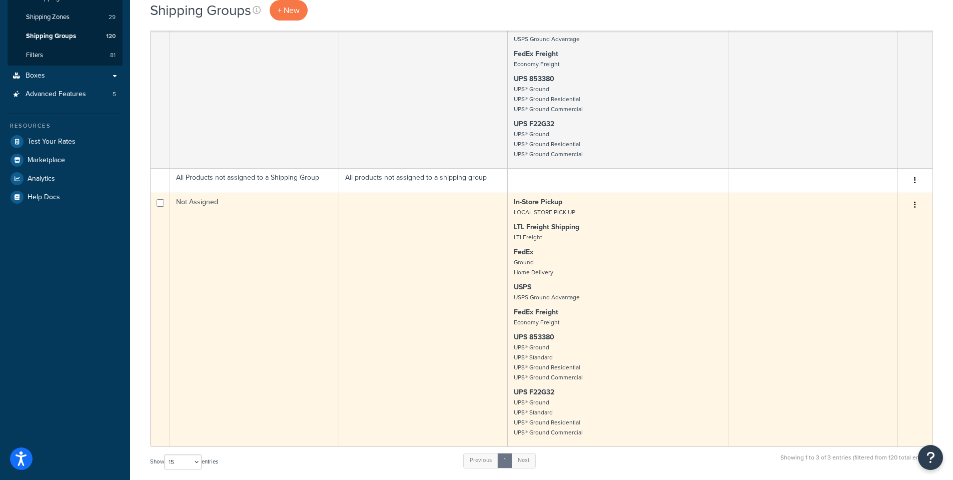
click at [915, 208] on icon "button" at bounding box center [915, 204] width 2 height 7
click at [836, 231] on link "Edit" at bounding box center [874, 228] width 79 height 21
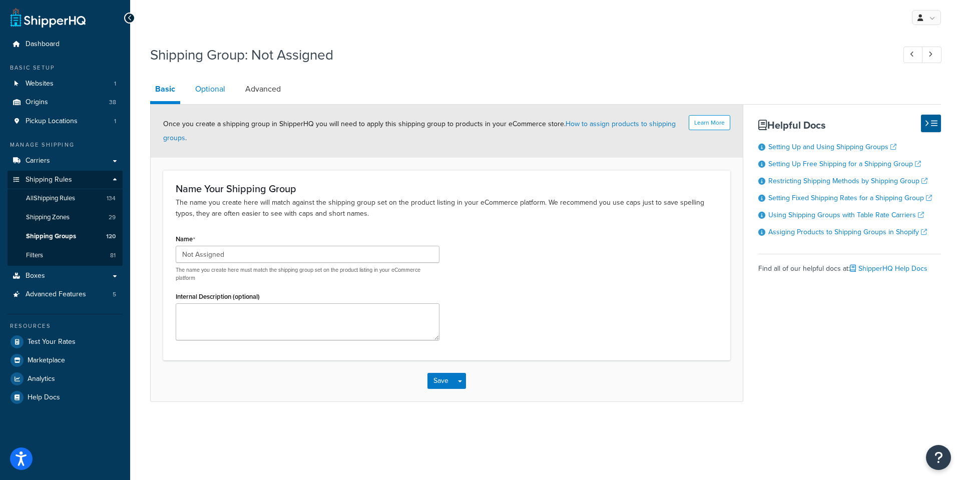
click at [219, 90] on link "Optional" at bounding box center [210, 89] width 40 height 24
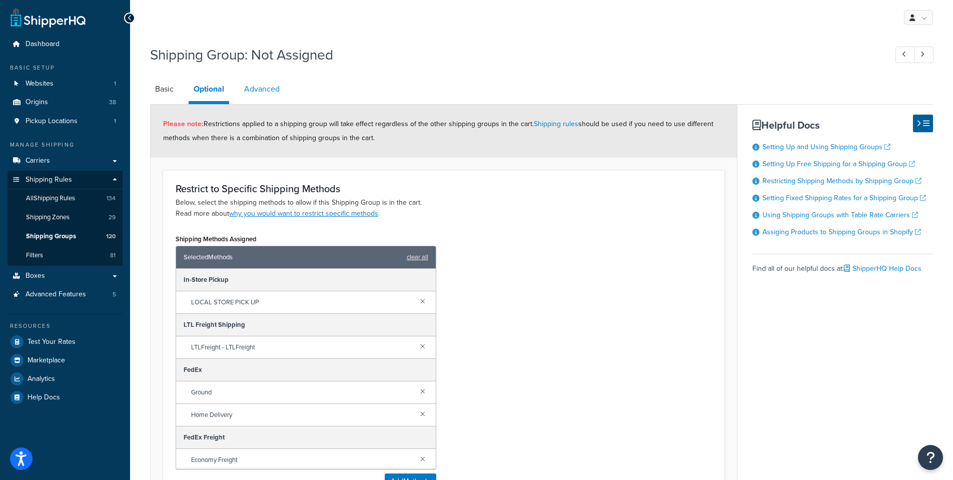
click at [262, 88] on link "Advanced" at bounding box center [262, 89] width 46 height 24
select select "77.5"
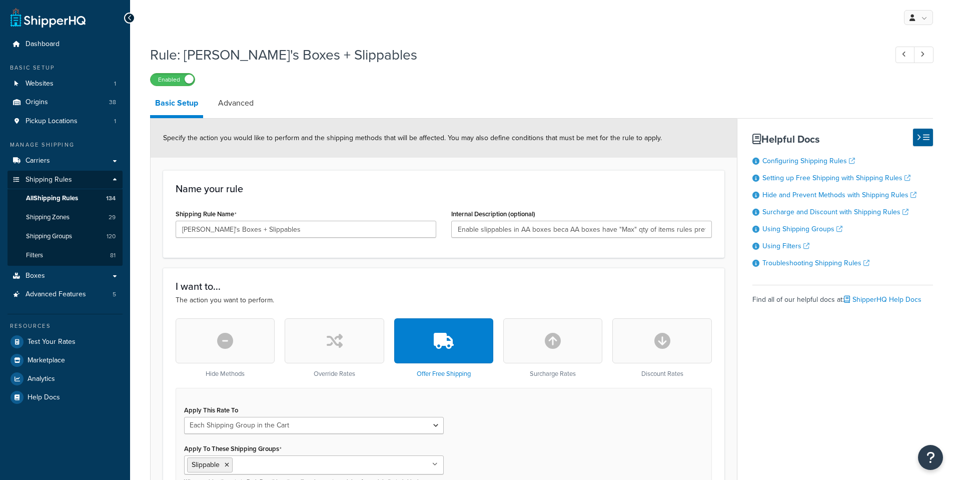
select select "SHIPPING_GROUP"
drag, startPoint x: 669, startPoint y: 227, endPoint x: 743, endPoint y: 237, distance: 74.7
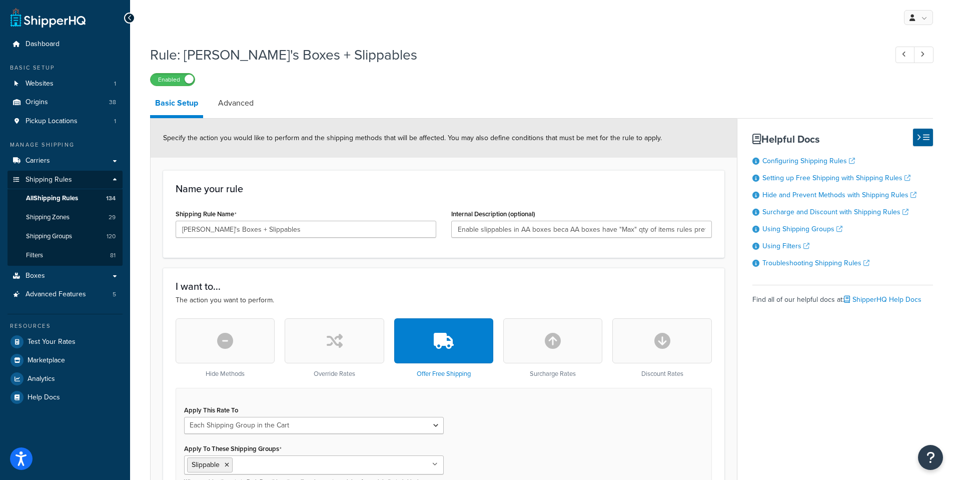
click at [616, 249] on div "Name your rule Shipping Rule Name [PERSON_NAME]'s Boxes + Slippables Internal D…" at bounding box center [444, 214] width 562 height 88
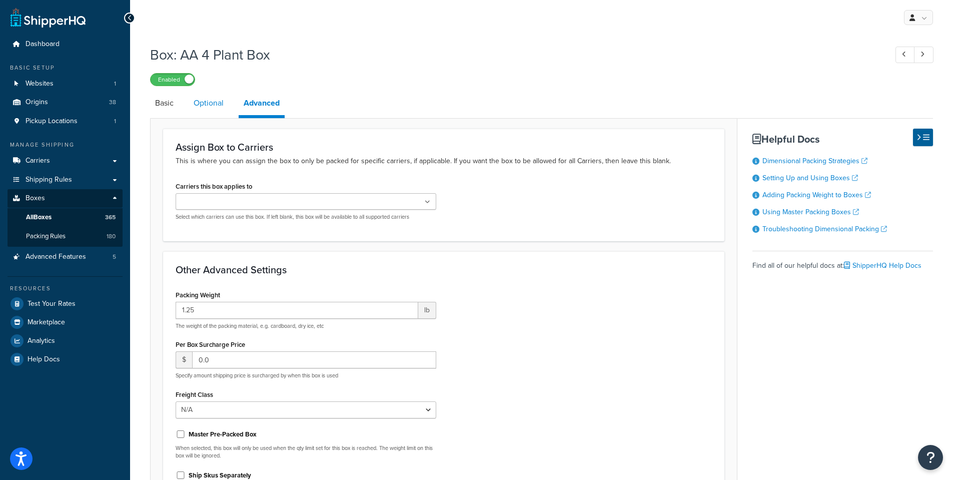
click at [206, 102] on link "Optional" at bounding box center [209, 103] width 40 height 24
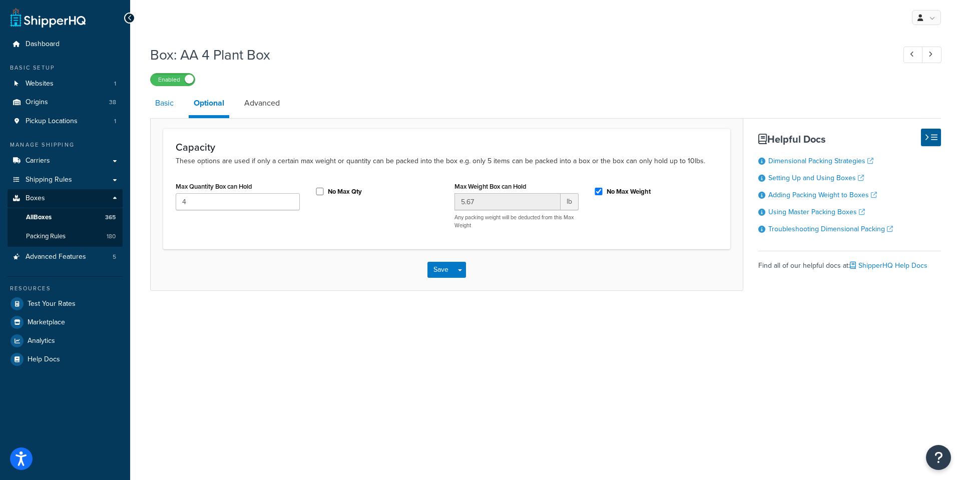
click at [163, 103] on link "Basic" at bounding box center [164, 103] width 29 height 24
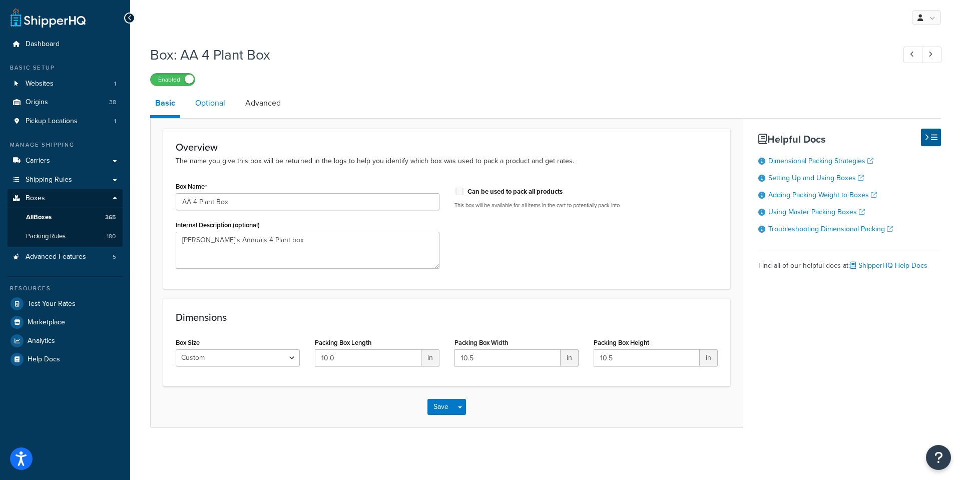
click at [211, 105] on link "Optional" at bounding box center [210, 103] width 40 height 24
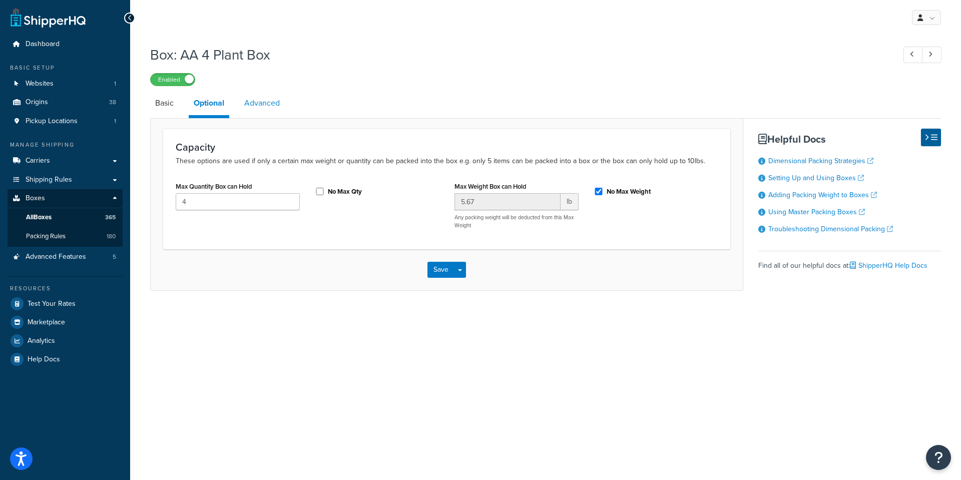
click at [254, 101] on link "Advanced" at bounding box center [262, 103] width 46 height 24
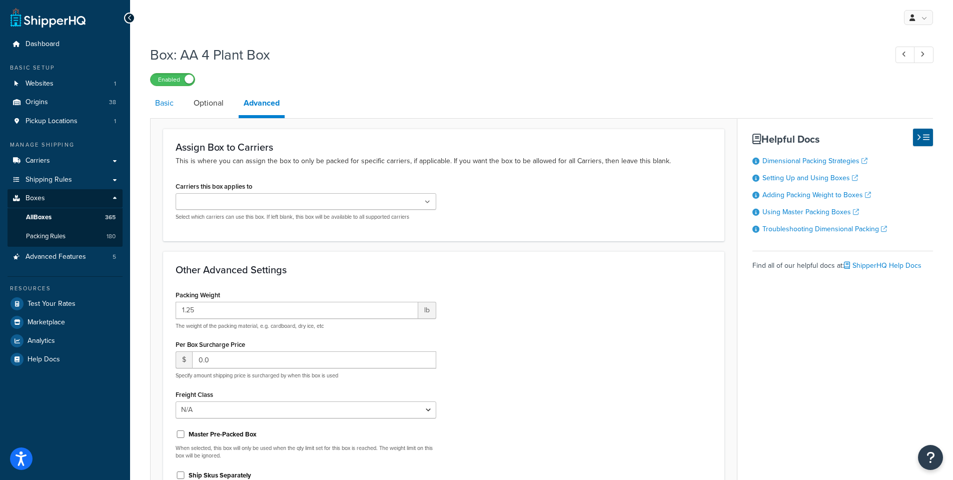
click at [167, 104] on link "Basic" at bounding box center [164, 103] width 29 height 24
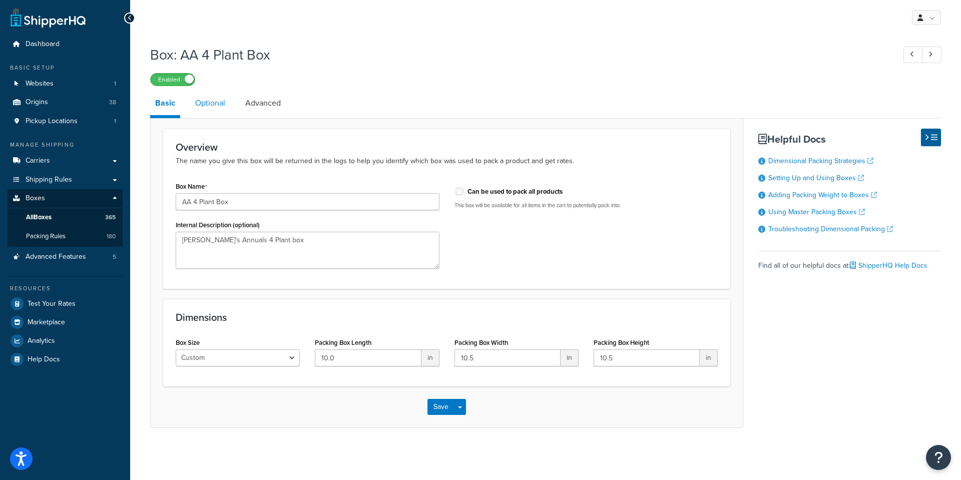
click at [208, 100] on link "Optional" at bounding box center [210, 103] width 40 height 24
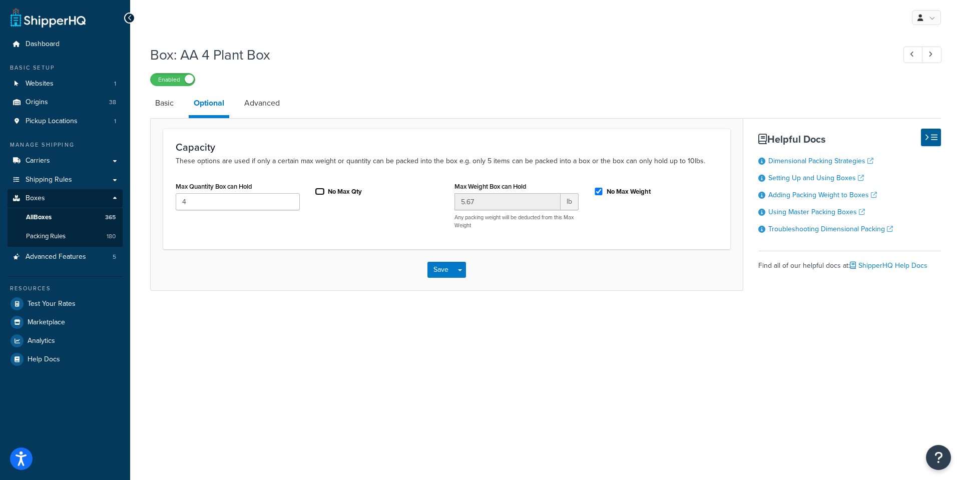
click at [320, 190] on input "No Max Qty" at bounding box center [320, 192] width 10 height 8
checkbox input "false"
click at [477, 362] on div "My Profile Billing Global Settings Contact Us Logout Box: AA 4 Plant Box Enable…" at bounding box center [545, 240] width 831 height 480
drag, startPoint x: 833, startPoint y: 1, endPoint x: 660, endPoint y: 42, distance: 177.6
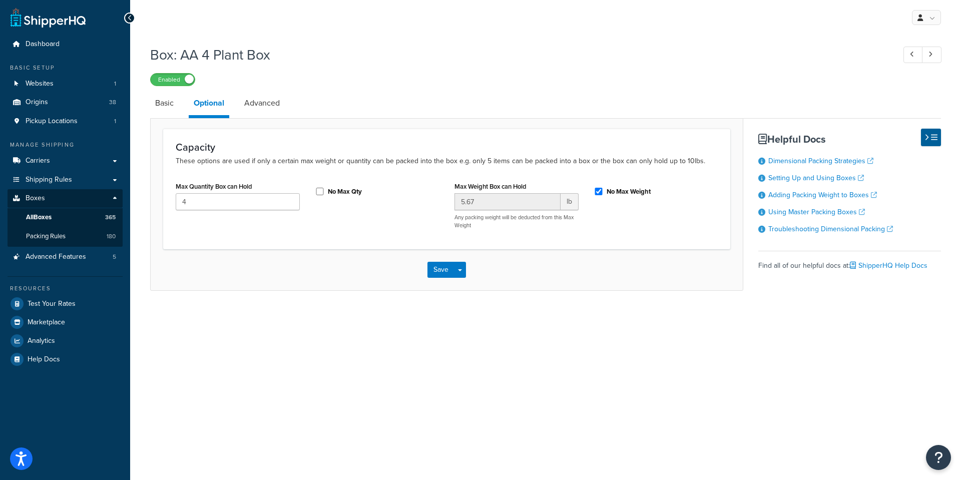
click at [660, 42] on div "Box: AA 4 Plant Box Enabled" at bounding box center [545, 63] width 791 height 46
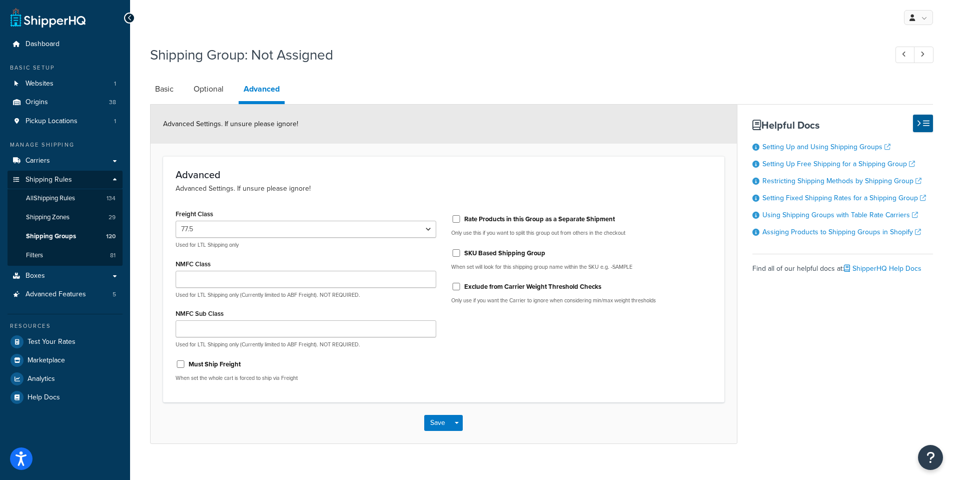
select select "77.5"
